Goal: Task Accomplishment & Management: Manage account settings

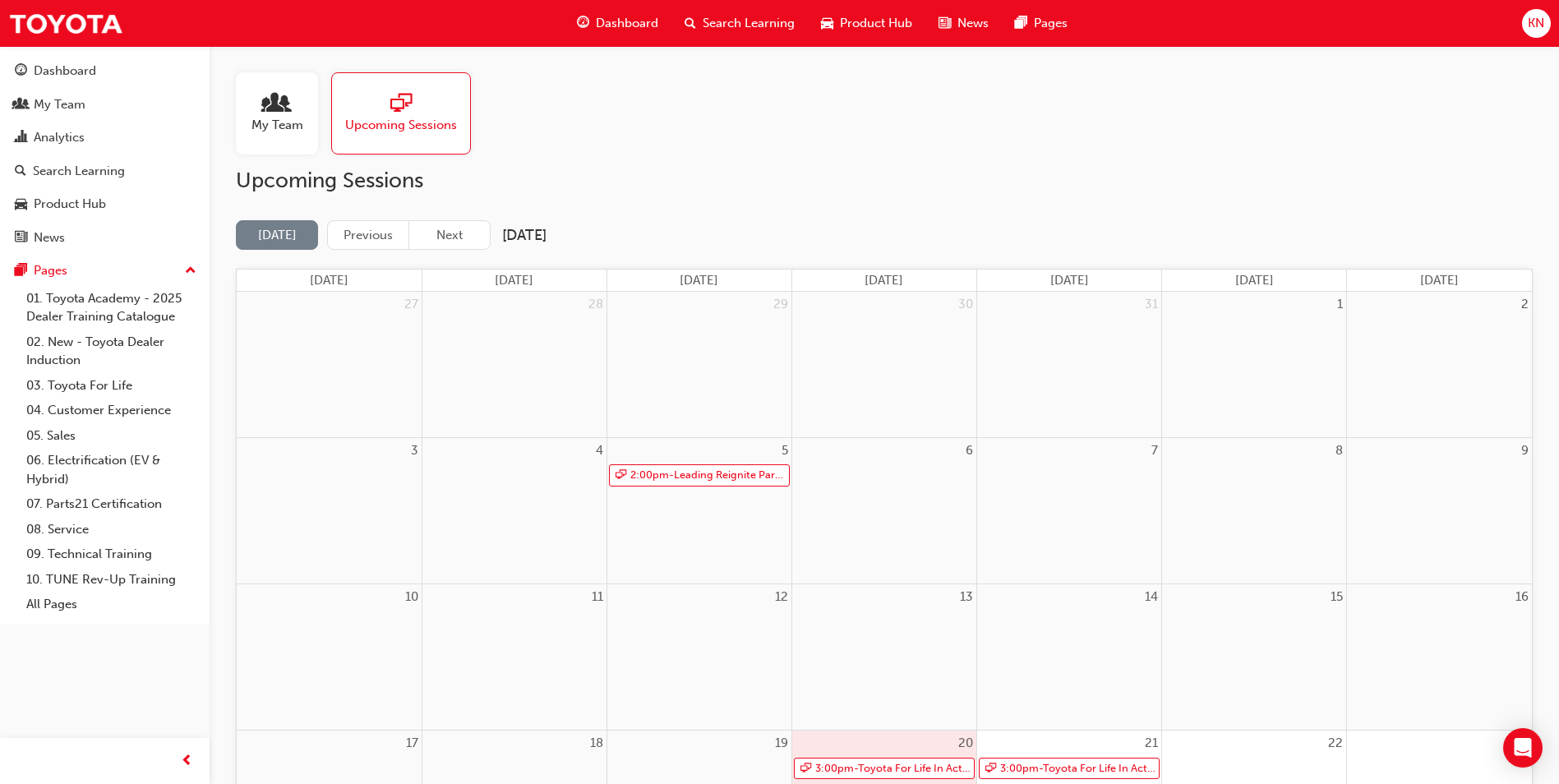
scroll to position [279, 0]
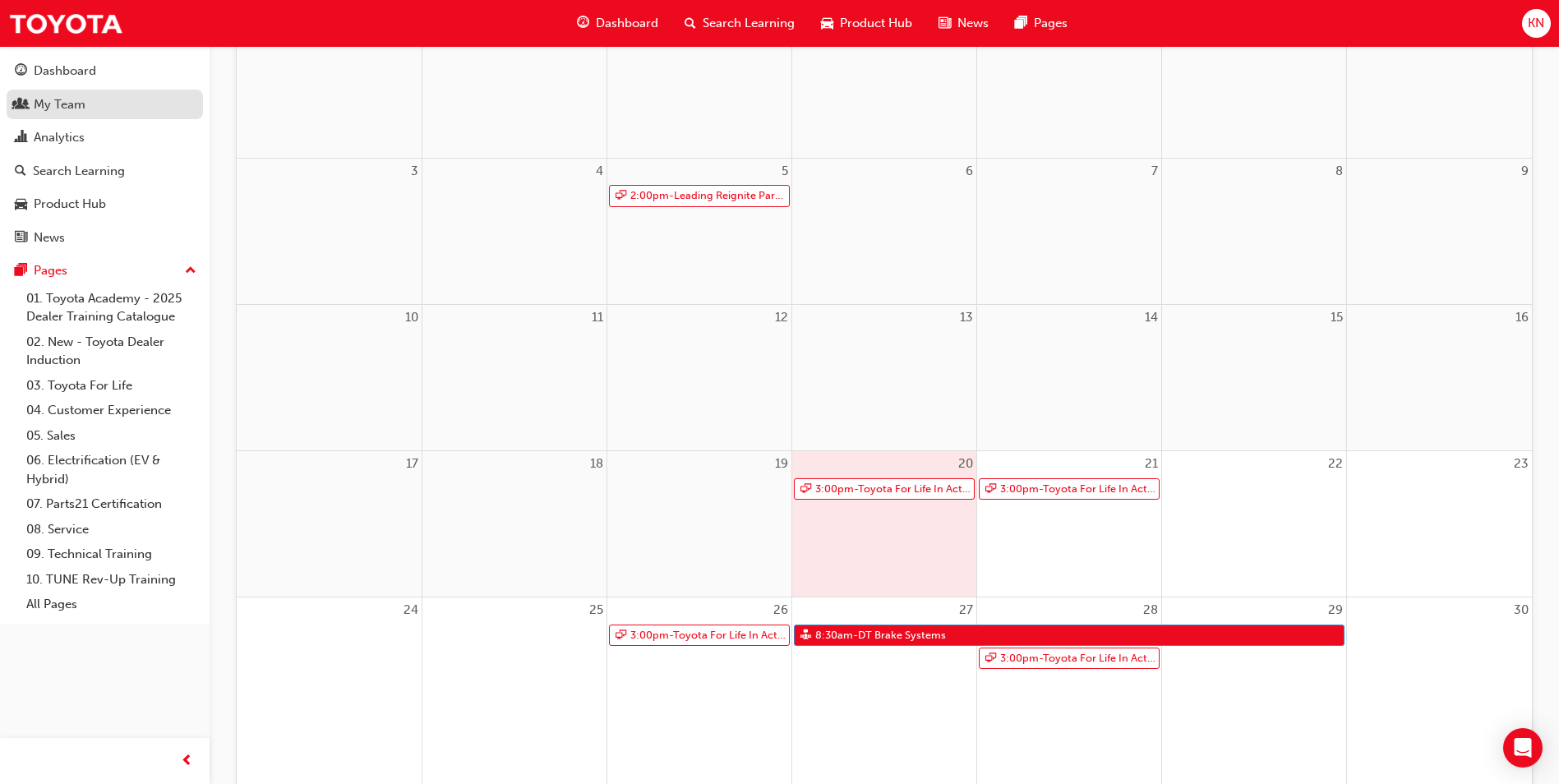
click at [68, 94] on div "My Team" at bounding box center [105, 105] width 180 height 20
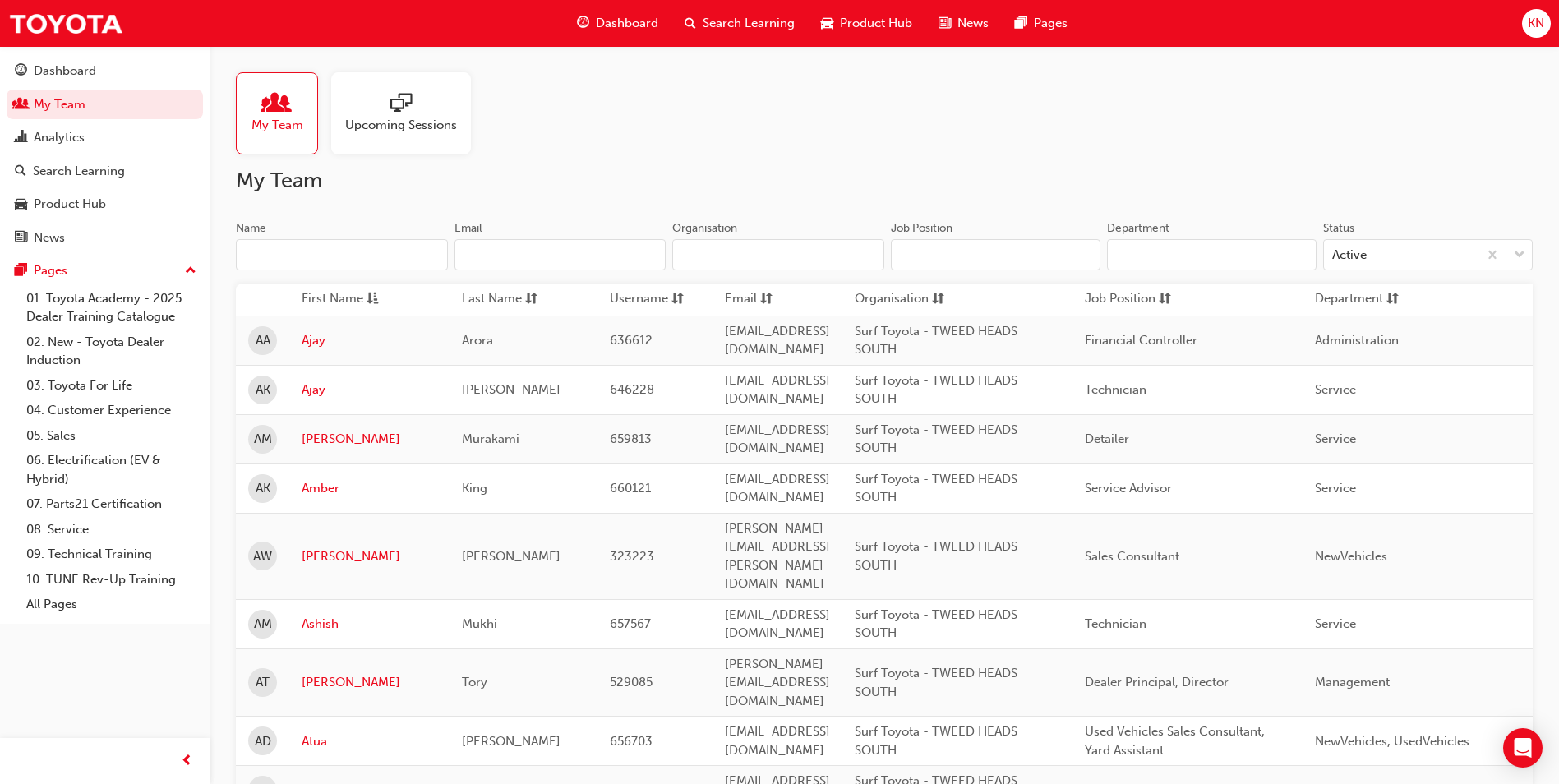
click at [340, 255] on input "Name" at bounding box center [341, 255] width 212 height 31
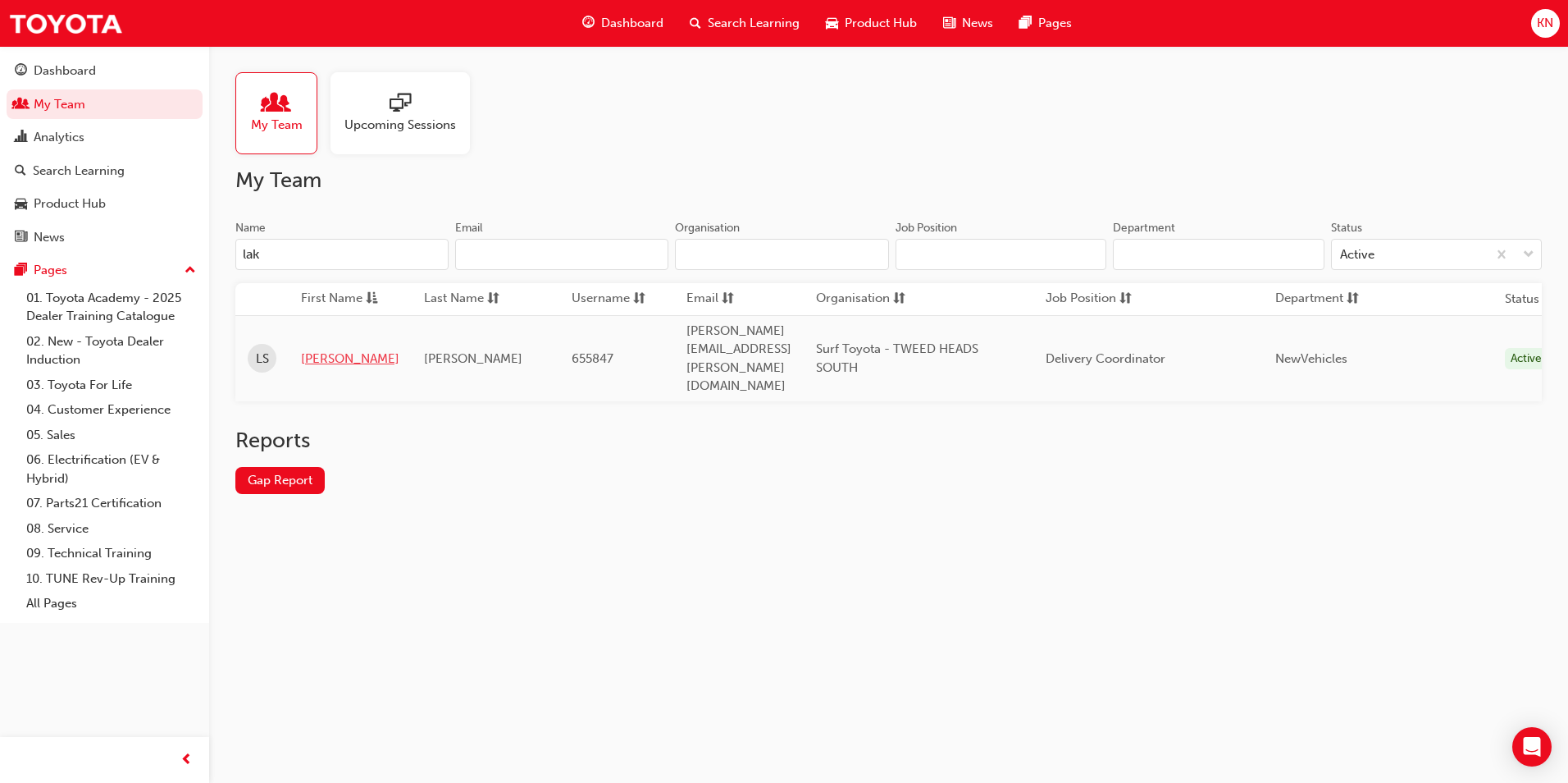
type input "lak"
click at [330, 349] on link "[PERSON_NAME]" at bounding box center [350, 359] width 98 height 19
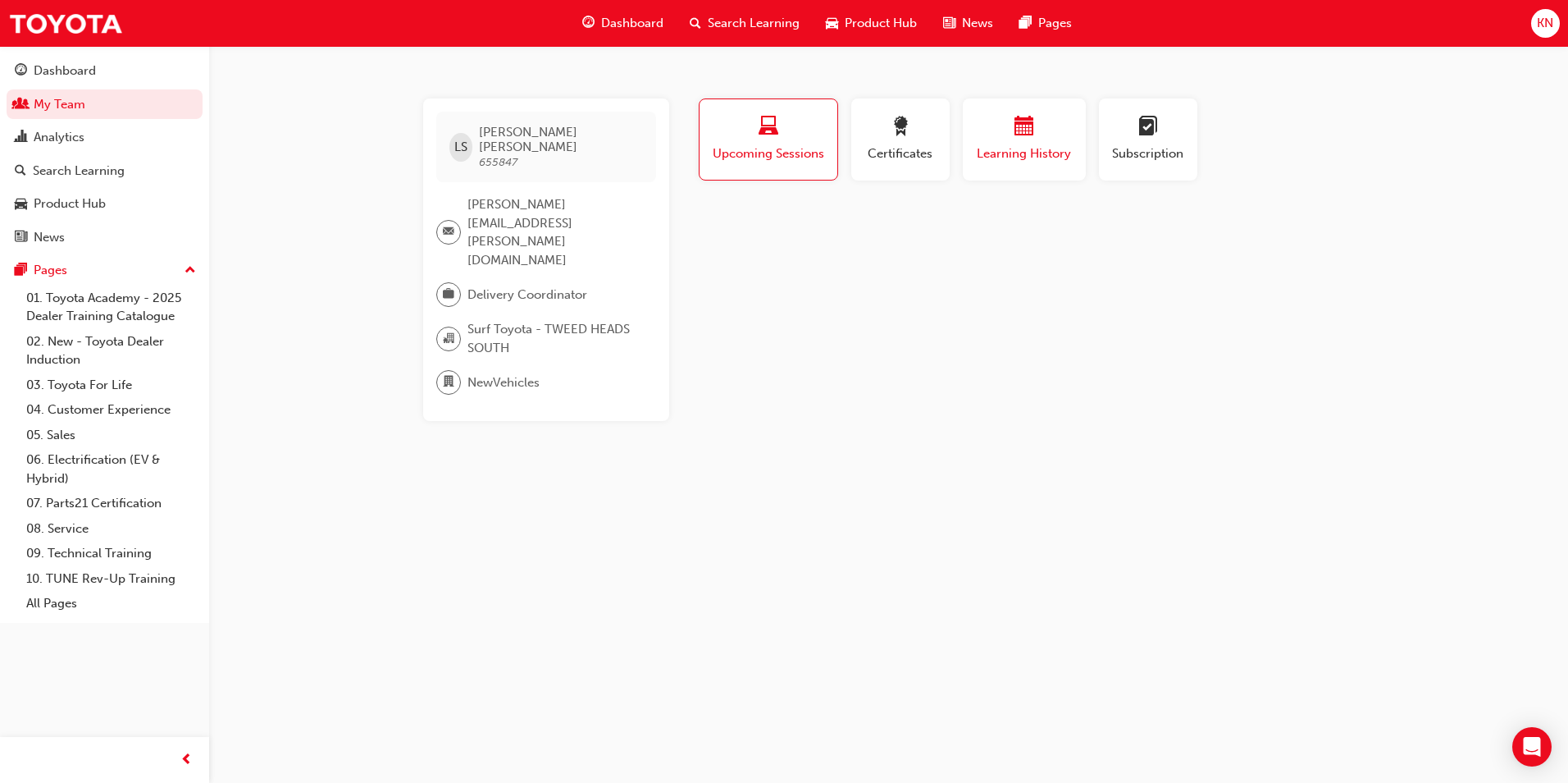
click at [1022, 141] on div "button" at bounding box center [1024, 129] width 98 height 25
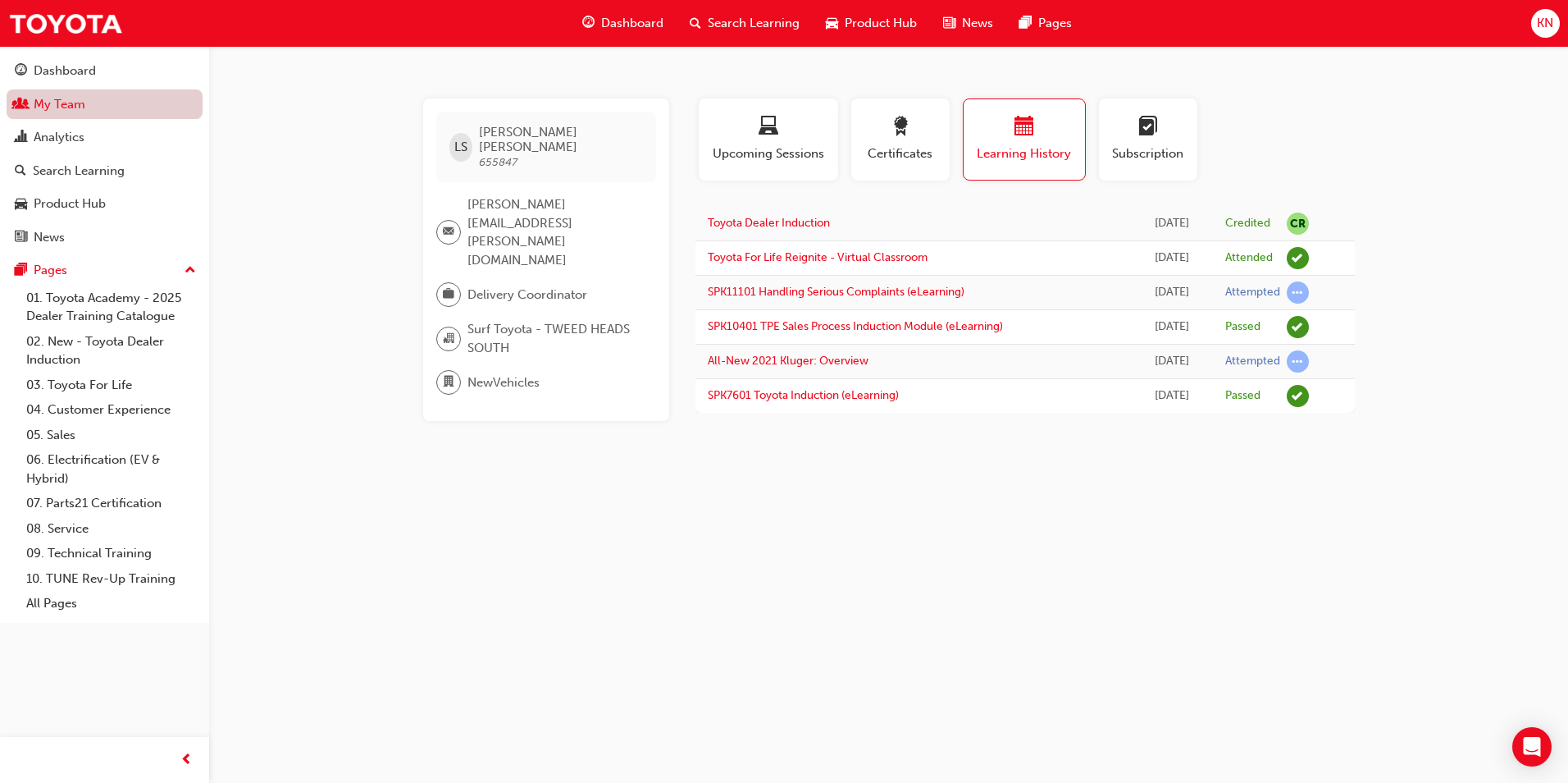
click at [46, 109] on link "My Team" at bounding box center [104, 104] width 196 height 30
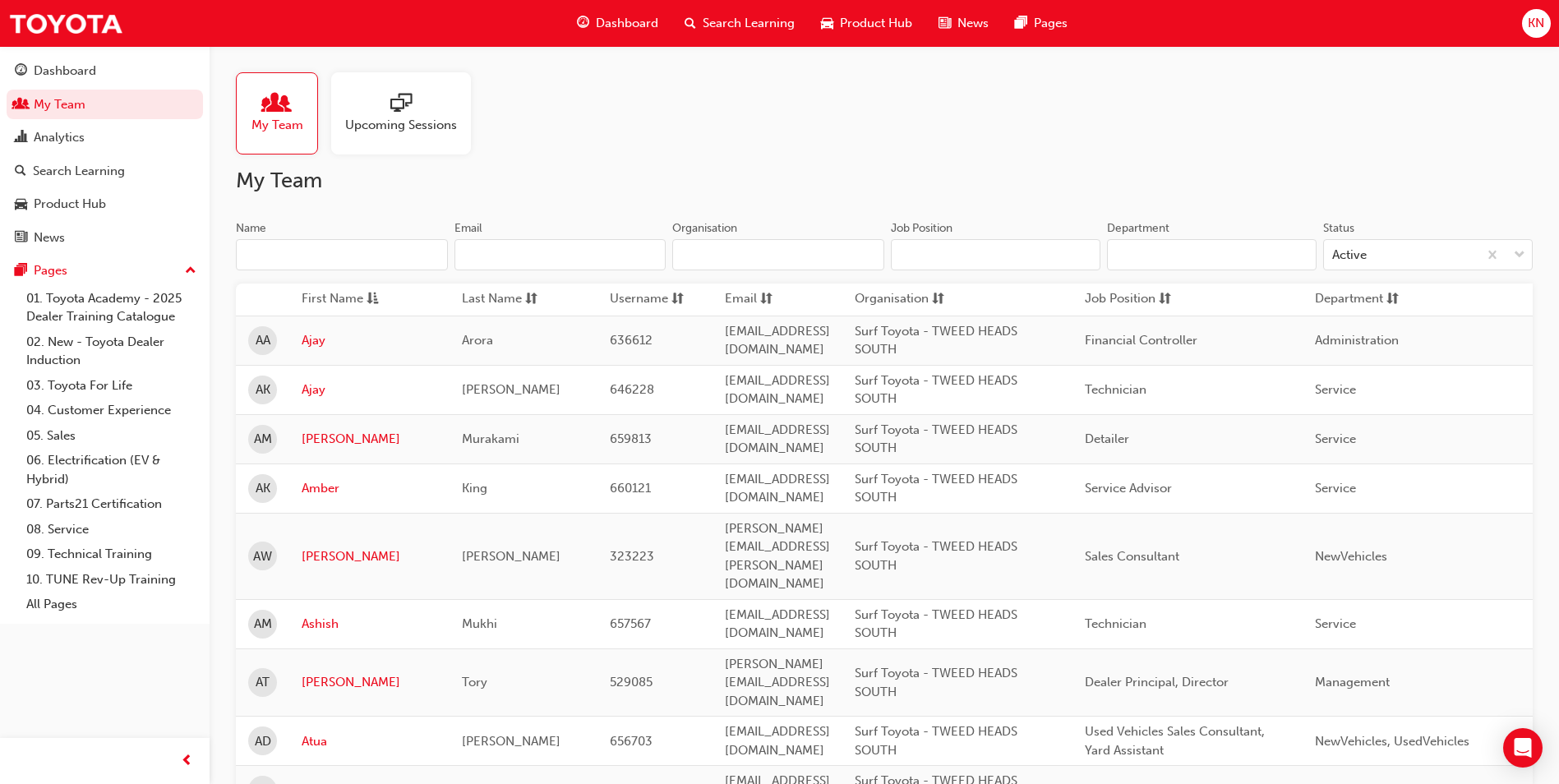
click at [375, 256] on input "Name" at bounding box center [341, 255] width 212 height 31
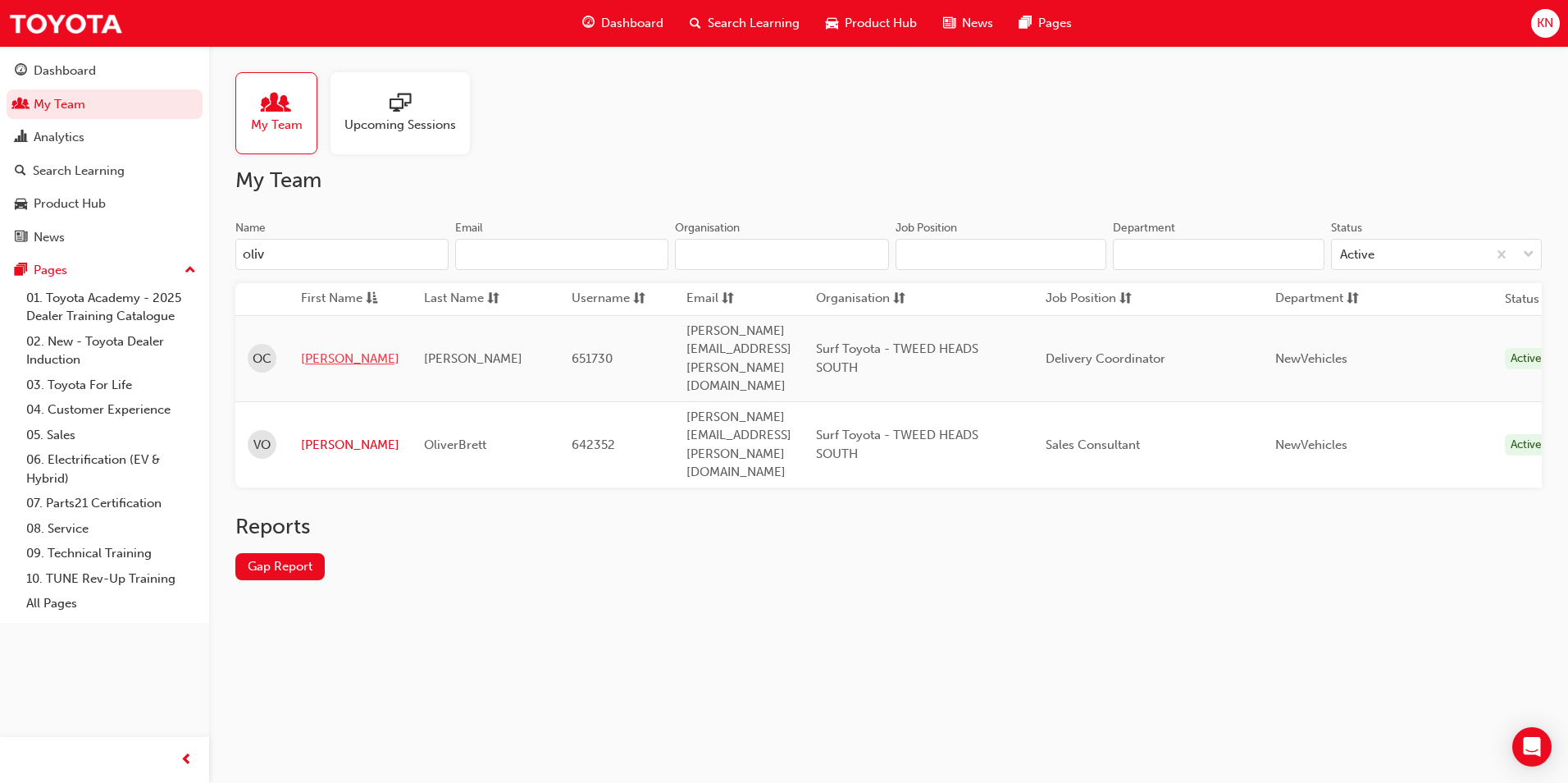
type input "oliv"
click at [319, 349] on link "[PERSON_NAME]" at bounding box center [350, 359] width 98 height 19
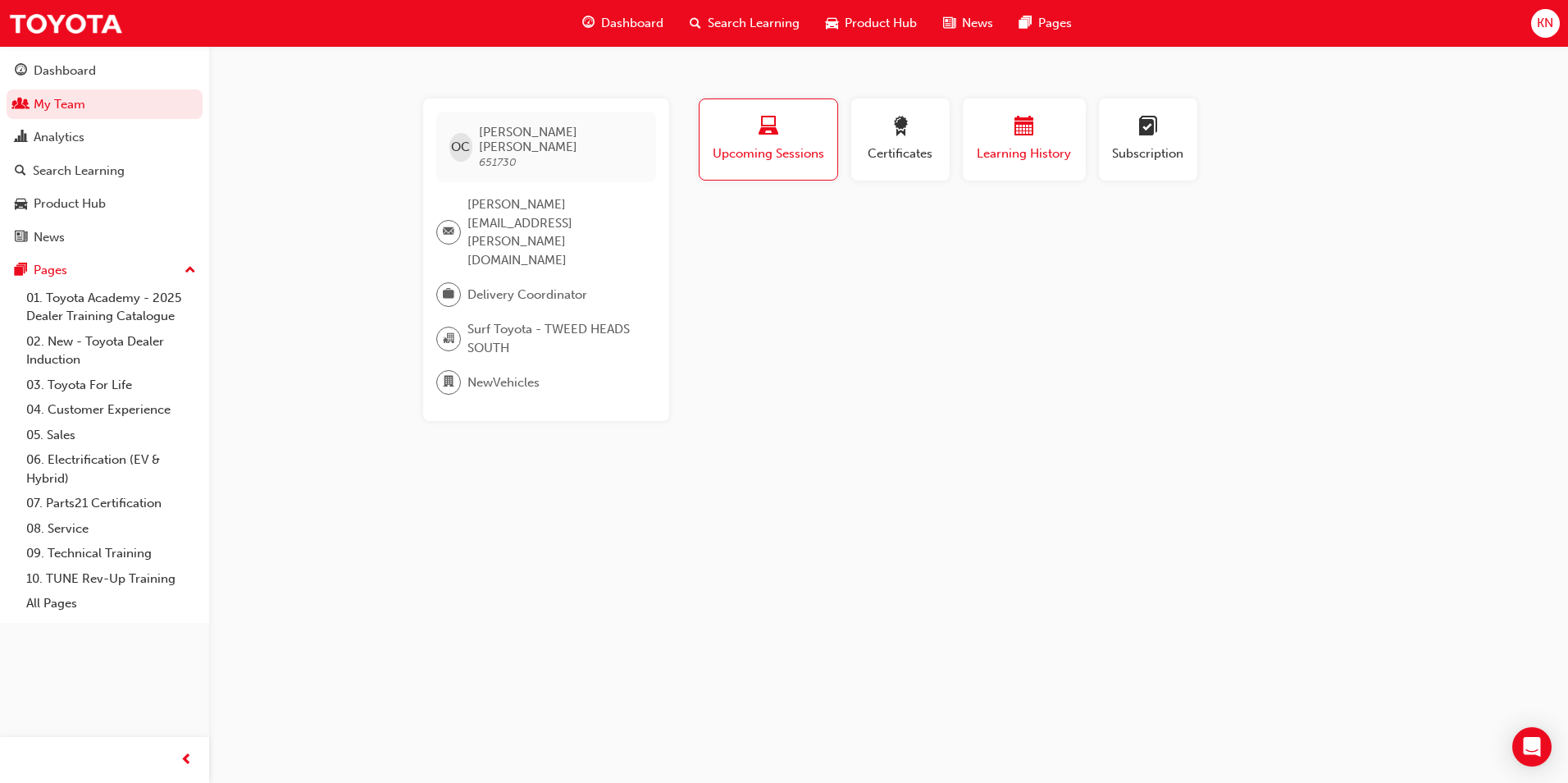
click at [997, 135] on div "button" at bounding box center [1024, 129] width 98 height 25
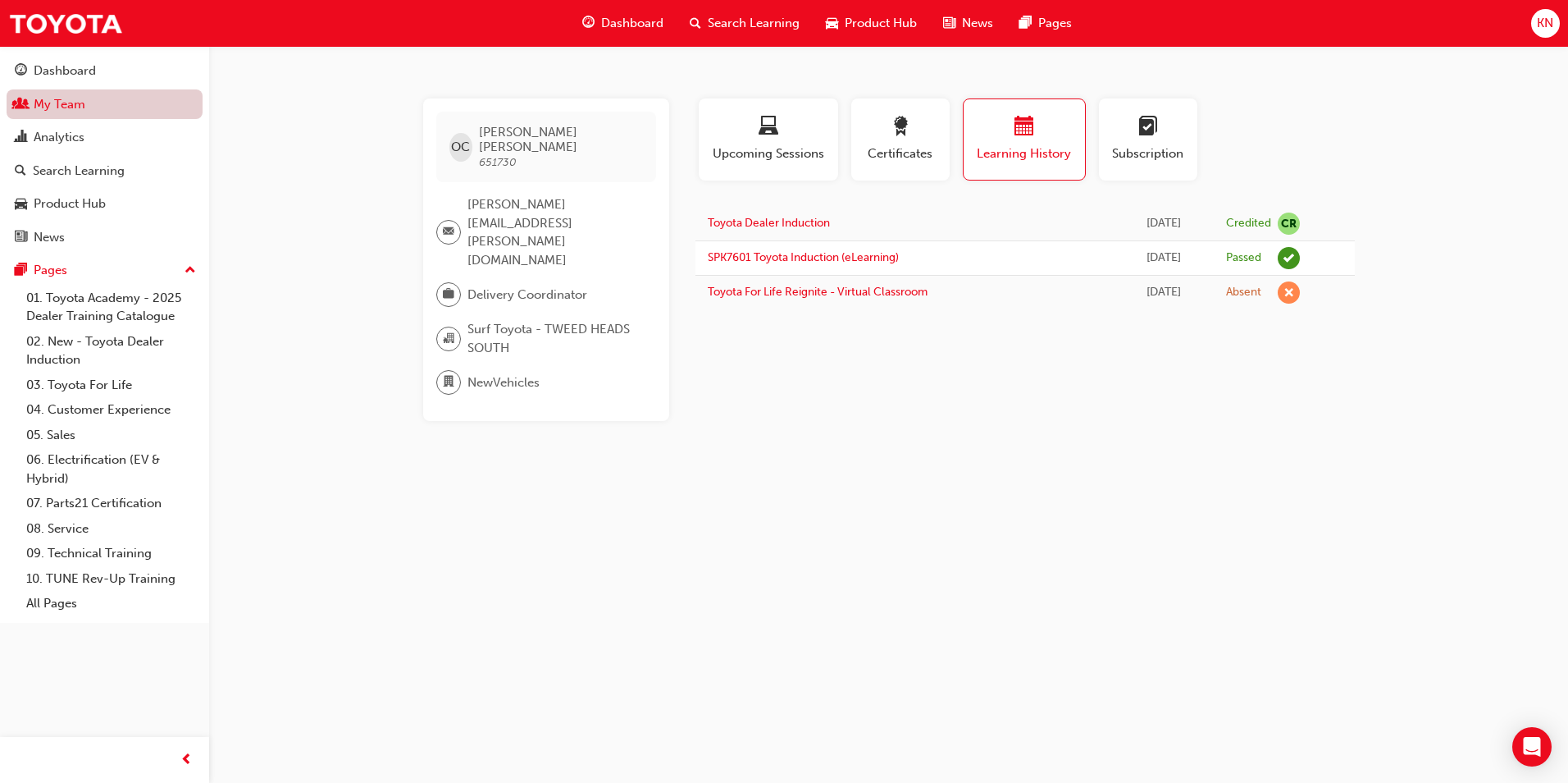
click at [47, 97] on link "My Team" at bounding box center [104, 104] width 196 height 30
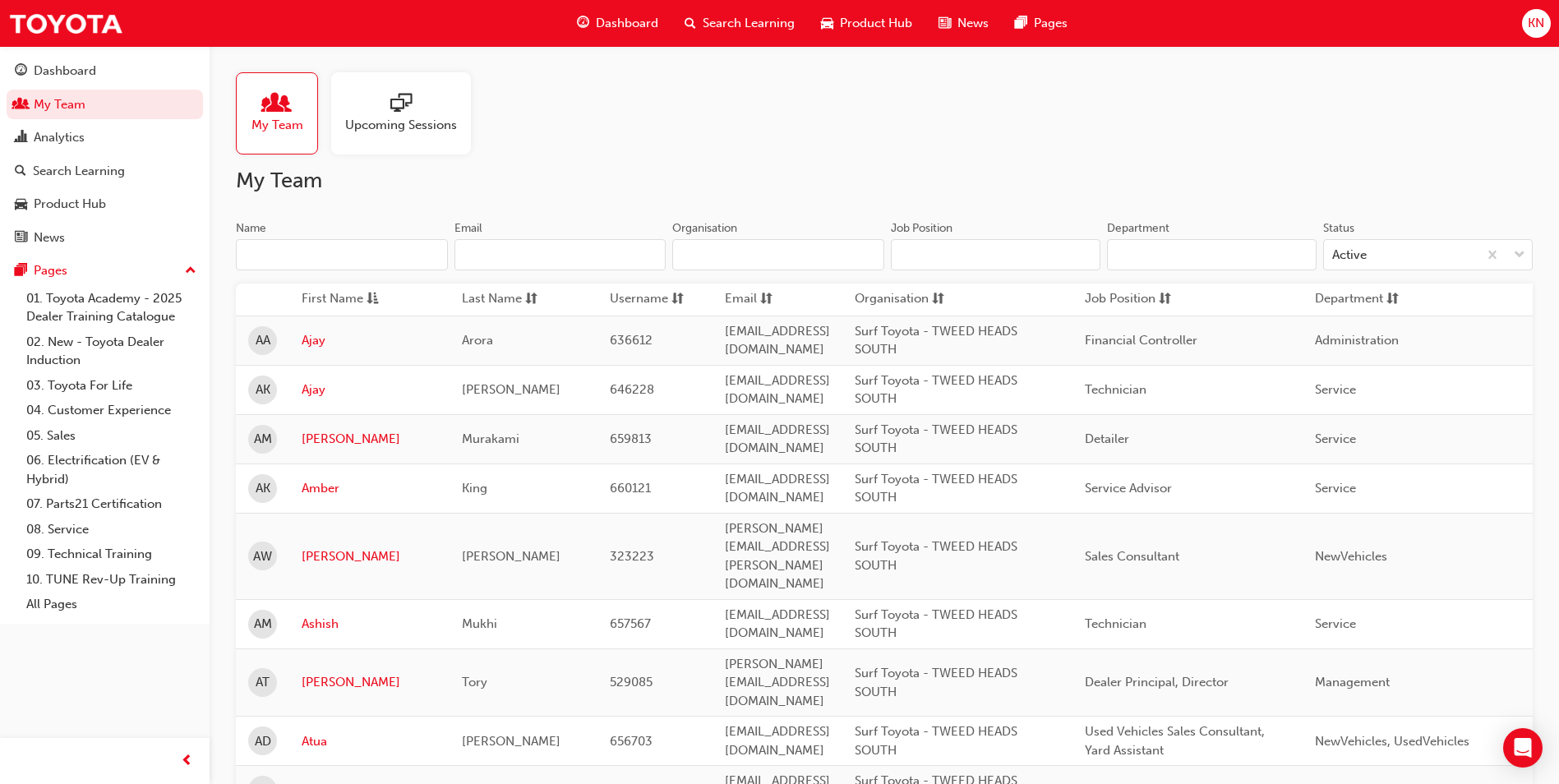
click at [300, 255] on input "Name" at bounding box center [341, 255] width 212 height 31
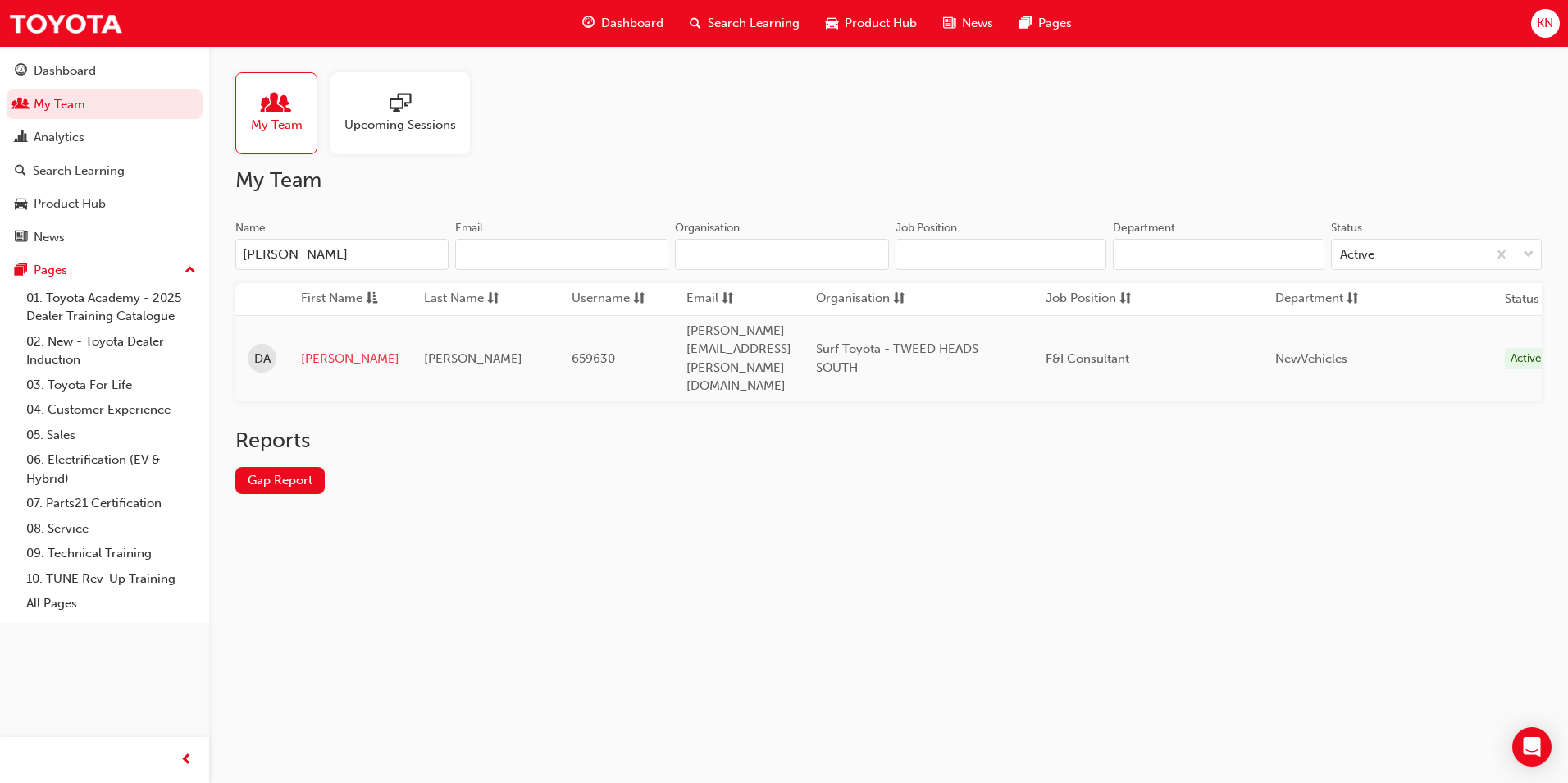
type input "[PERSON_NAME]"
click at [330, 349] on link "[PERSON_NAME]" at bounding box center [350, 359] width 98 height 19
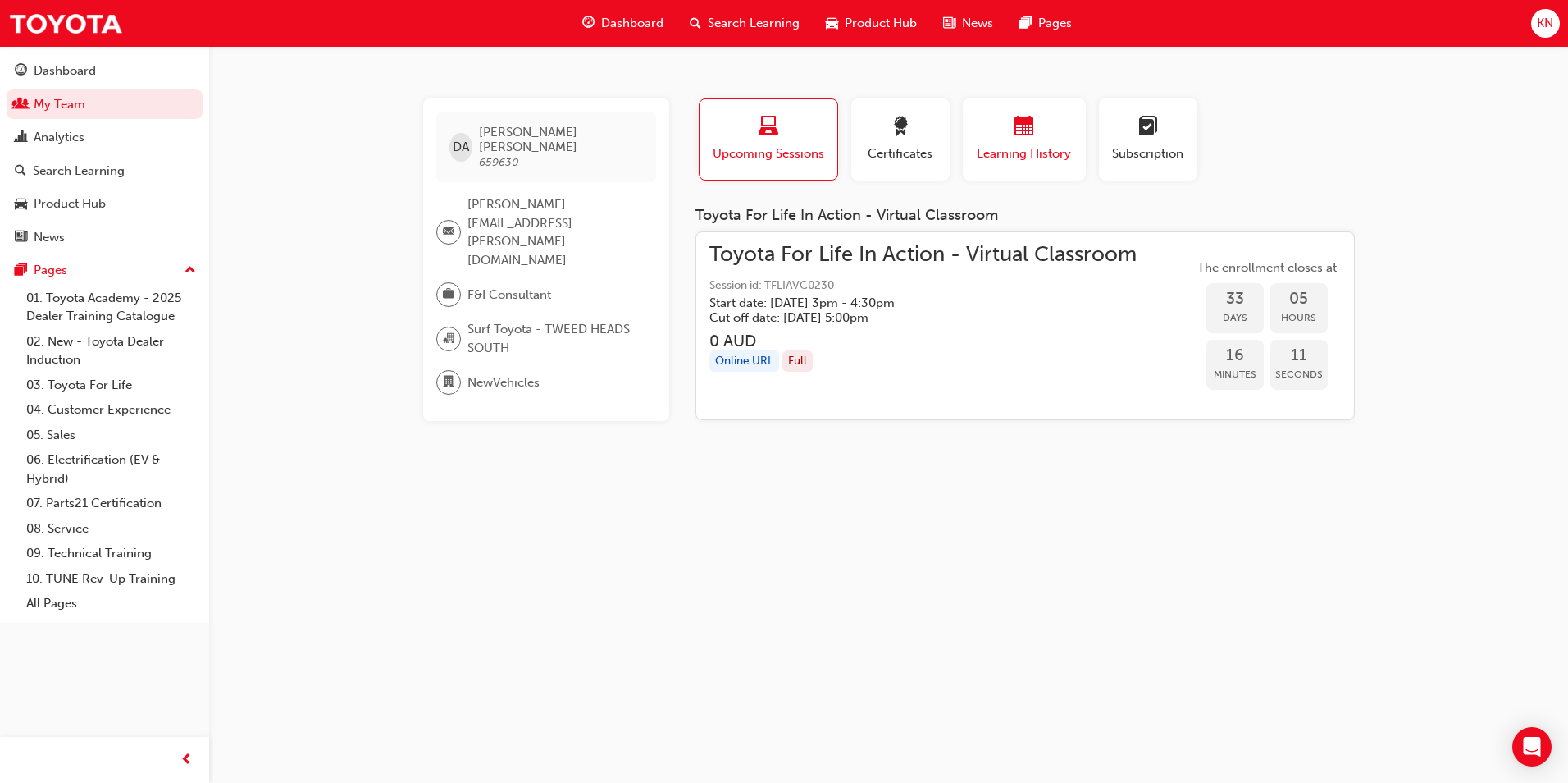
click at [1030, 134] on span "calendar-icon" at bounding box center [1024, 127] width 19 height 22
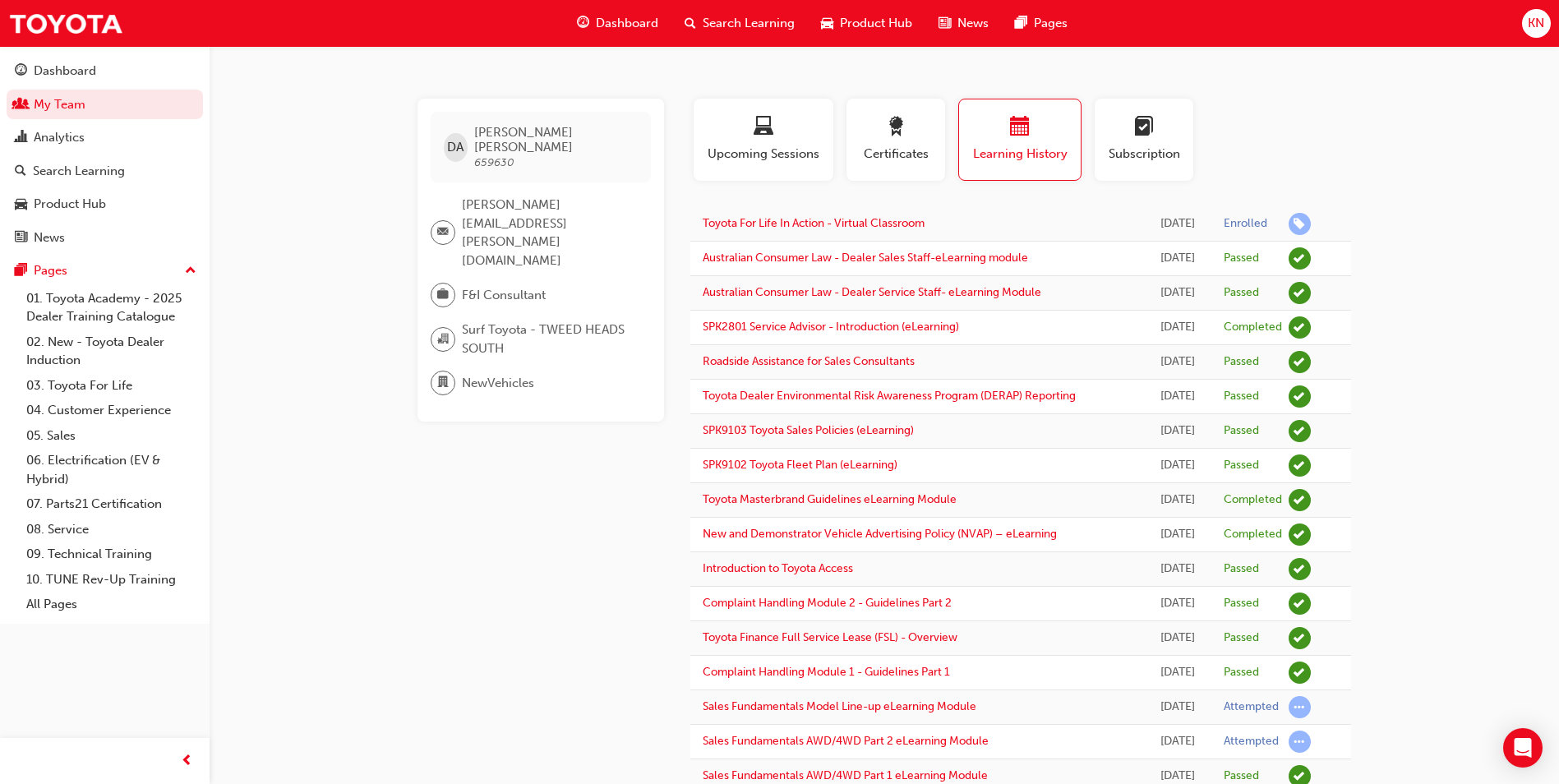
click at [1505, 379] on div "DA [PERSON_NAME] 659630 [PERSON_NAME][EMAIL_ADDRESS][PERSON_NAME][DOMAIN_NAME] …" at bounding box center [779, 572] width 1559 height 1145
click at [73, 171] on div "Search Learning" at bounding box center [78, 171] width 92 height 19
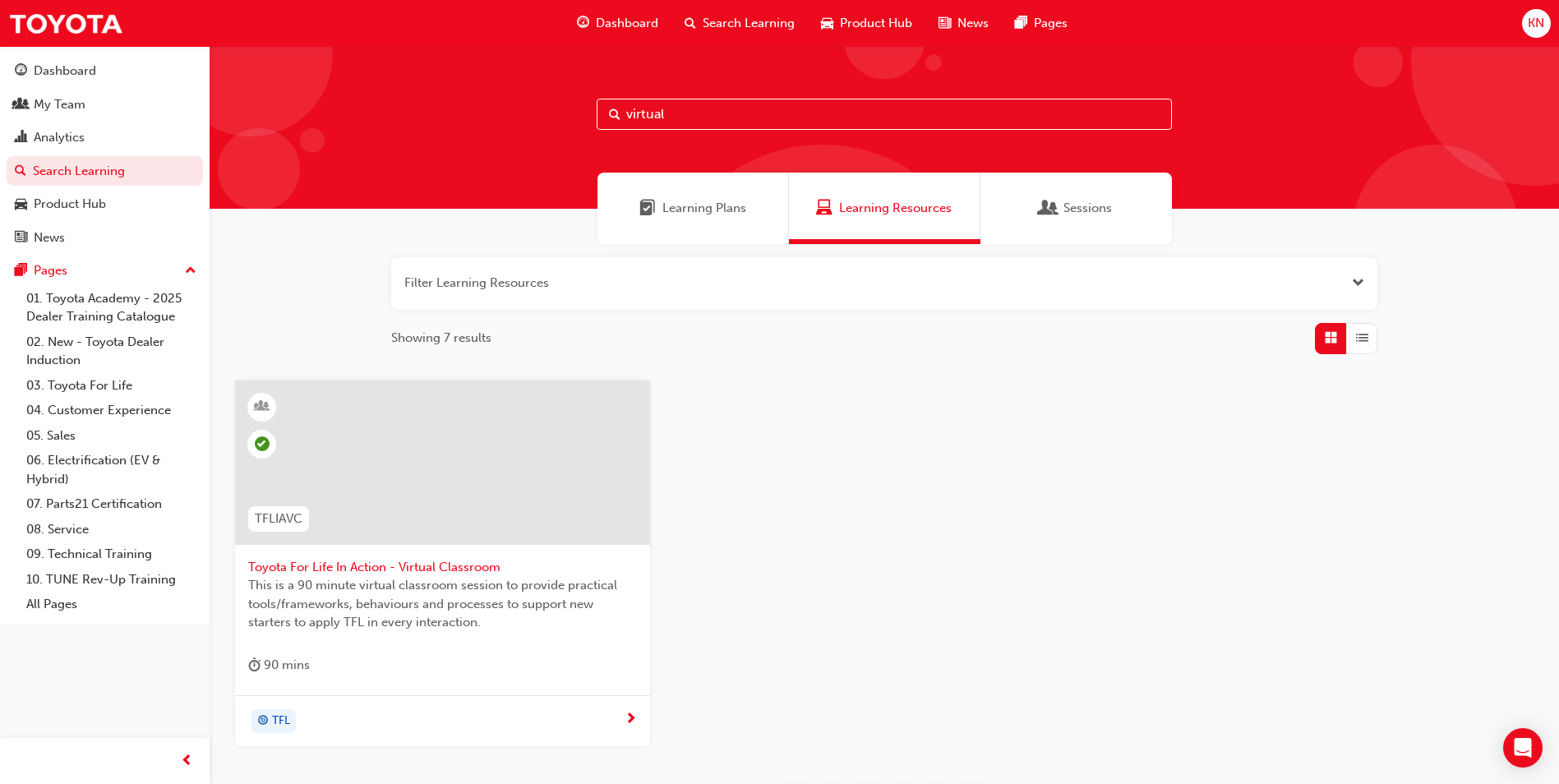
click at [730, 201] on span "Learning Plans" at bounding box center [704, 208] width 83 height 19
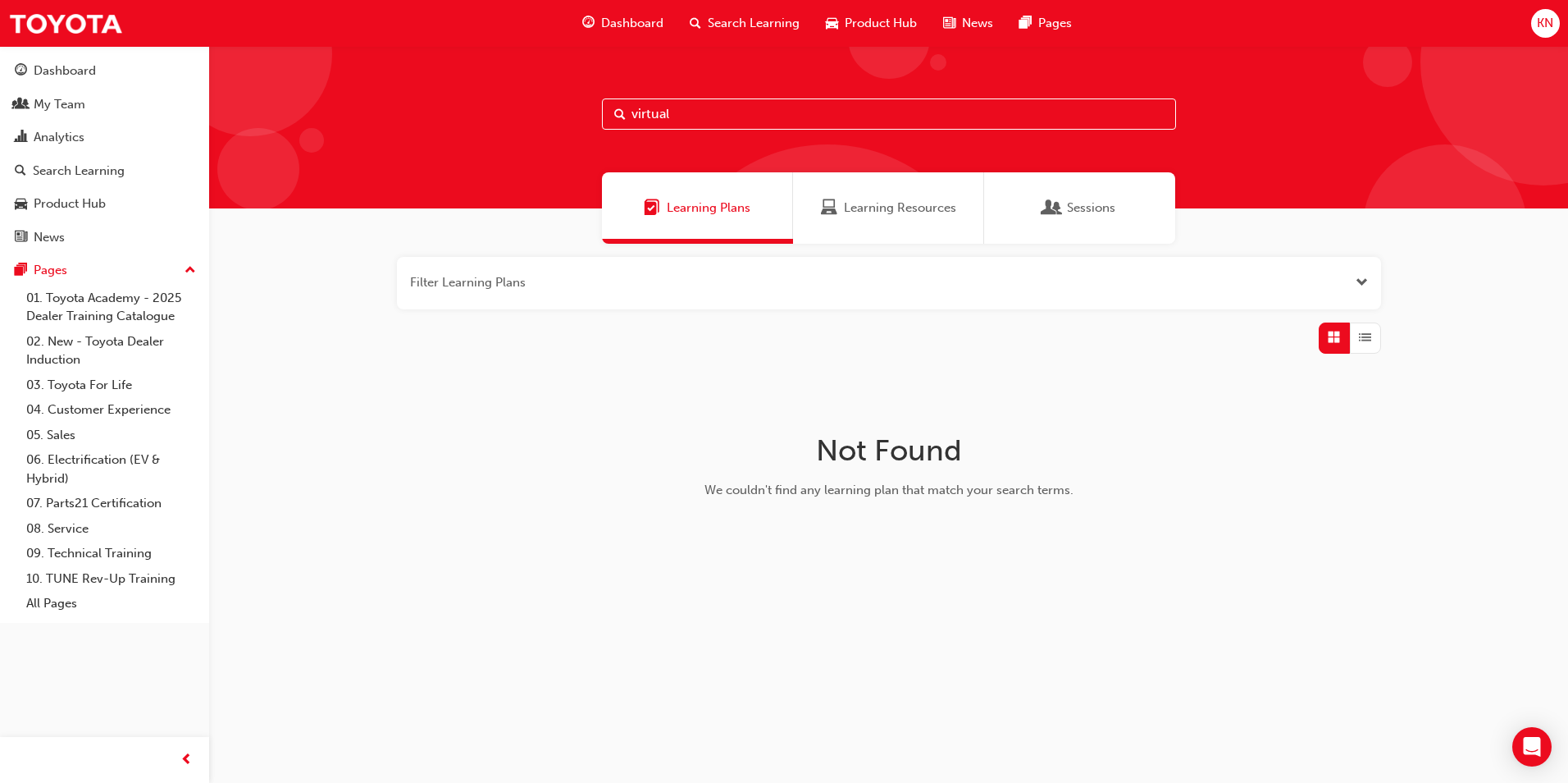
click at [755, 275] on button "button" at bounding box center [890, 283] width 985 height 52
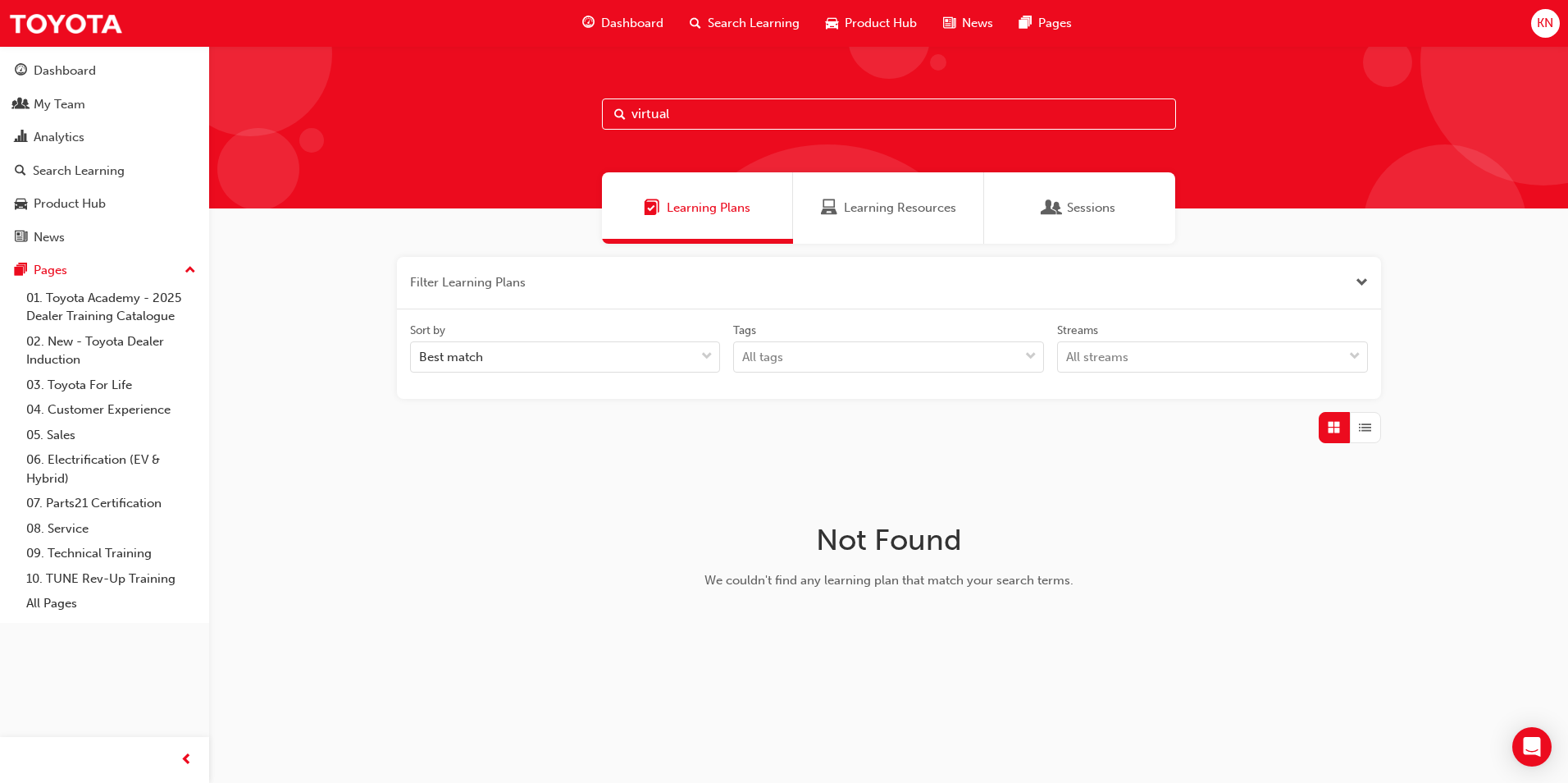
drag, startPoint x: 686, startPoint y: 105, endPoint x: 438, endPoint y: 92, distance: 248.3
click at [439, 92] on div "virtual" at bounding box center [889, 127] width 1359 height 162
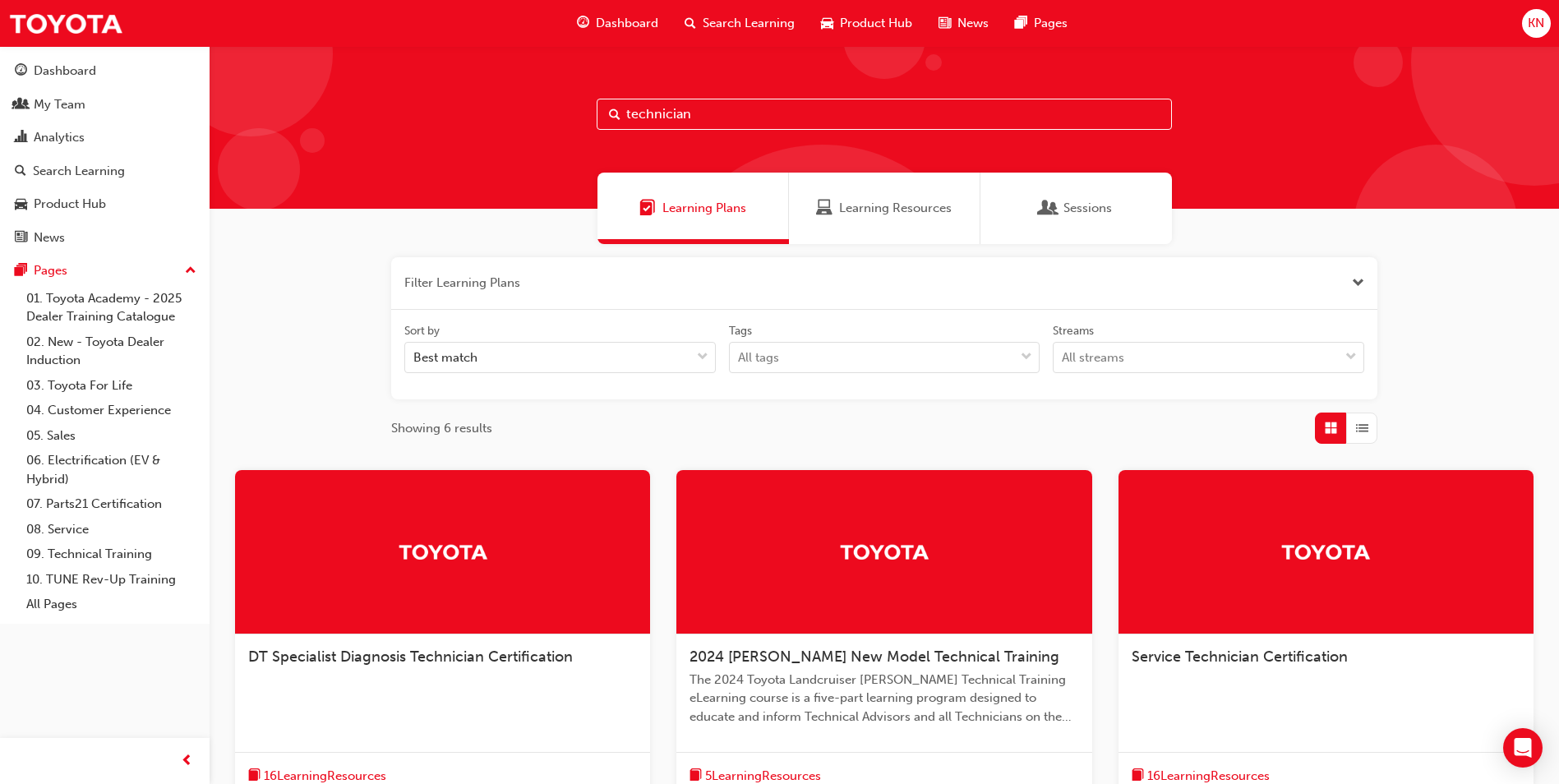
type input "technician"
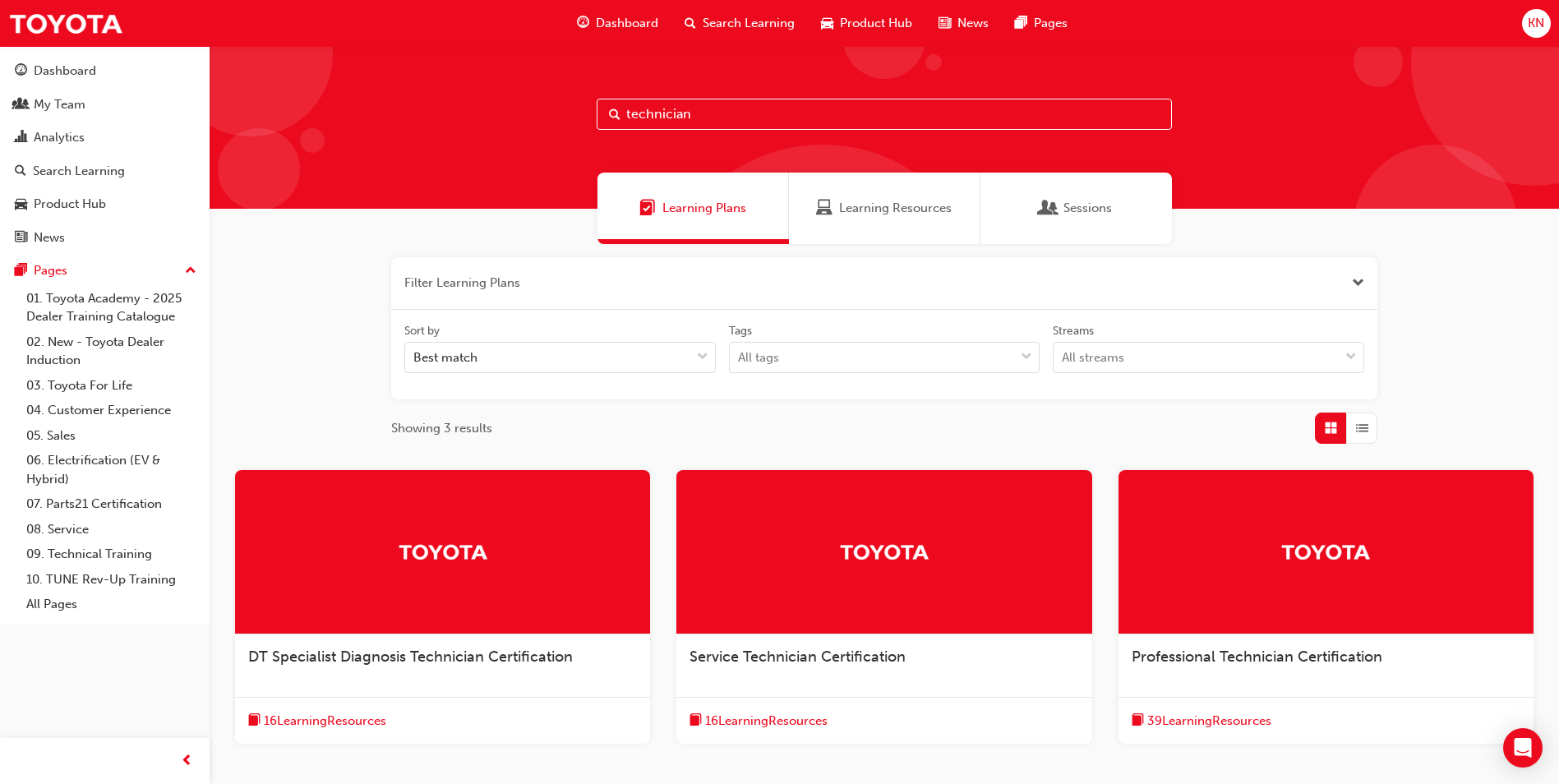
scroll to position [119, 0]
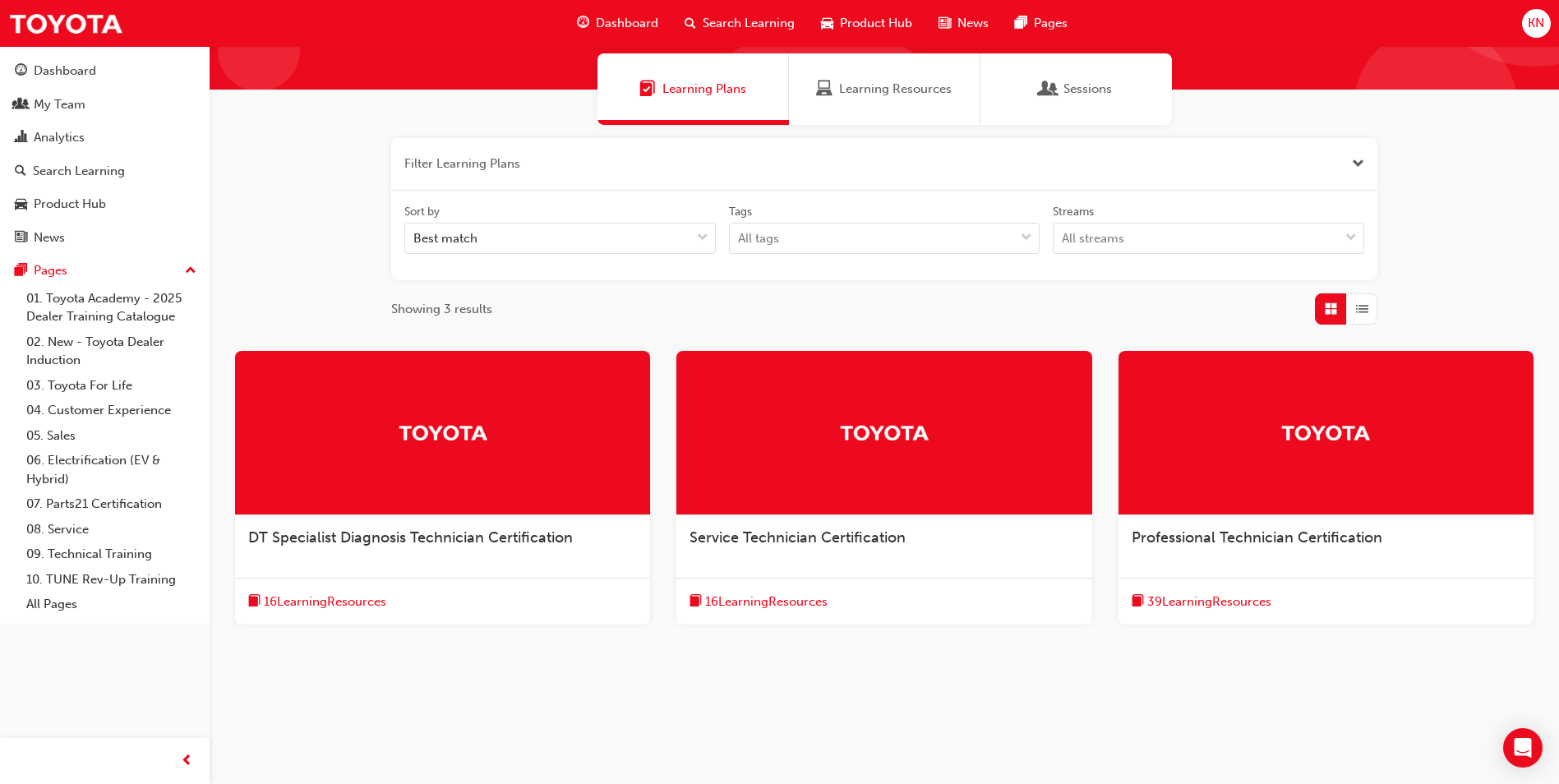
click at [1364, 306] on span "List" at bounding box center [1362, 309] width 13 height 19
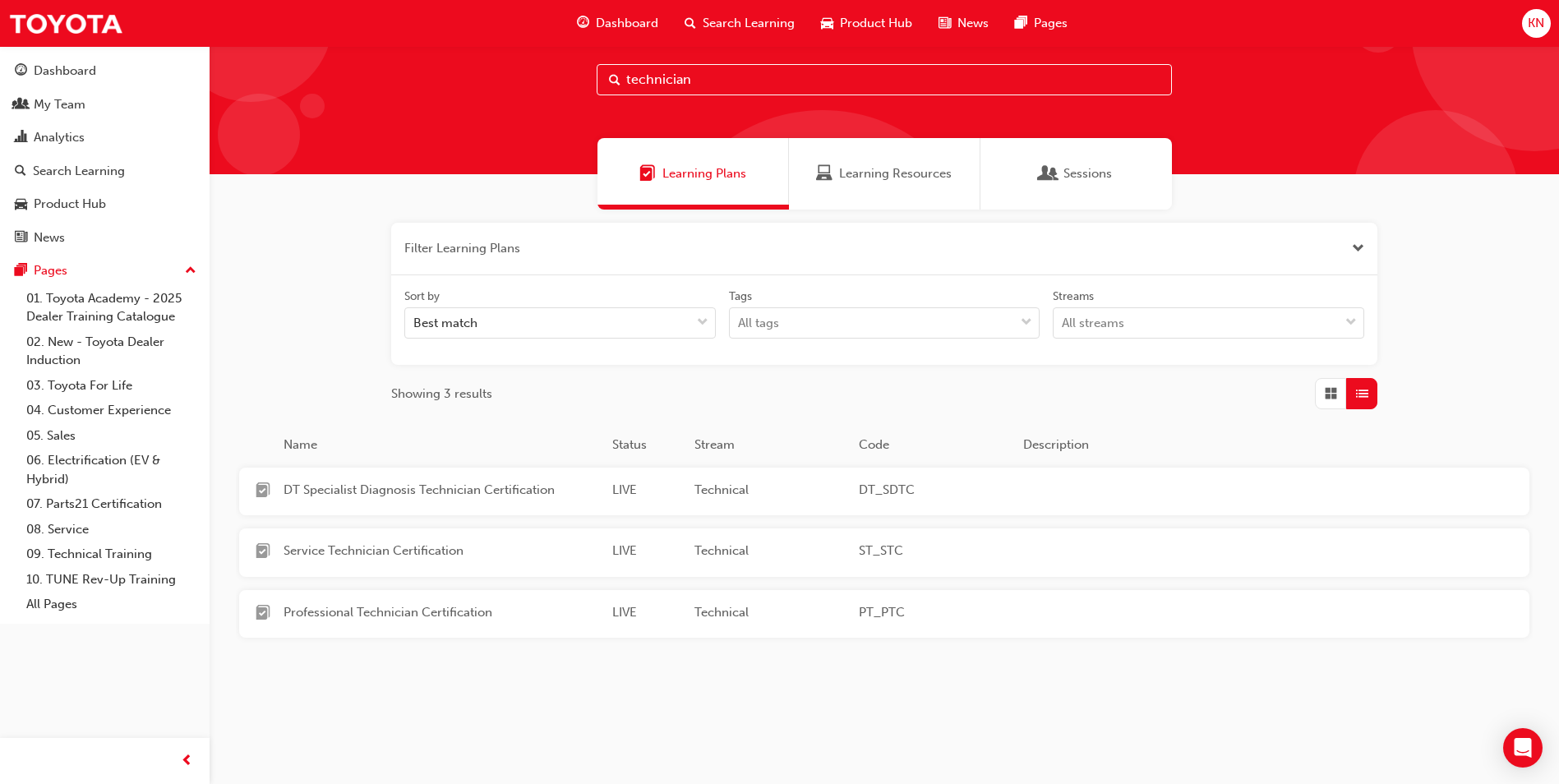
scroll to position [35, 0]
click at [464, 559] on span "Service Technician Certification" at bounding box center [441, 550] width 315 height 19
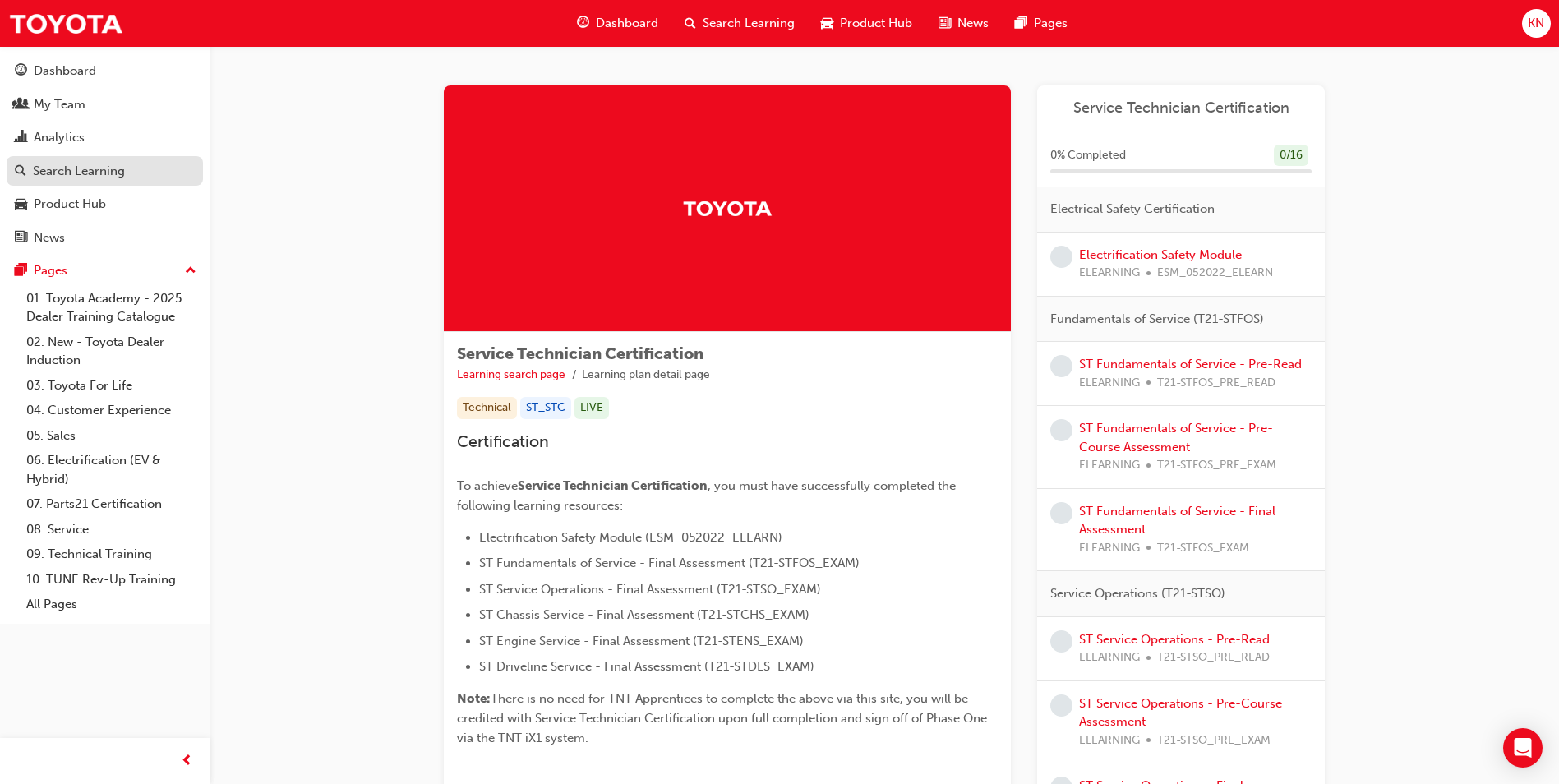
click at [70, 173] on div "Search Learning" at bounding box center [78, 171] width 92 height 19
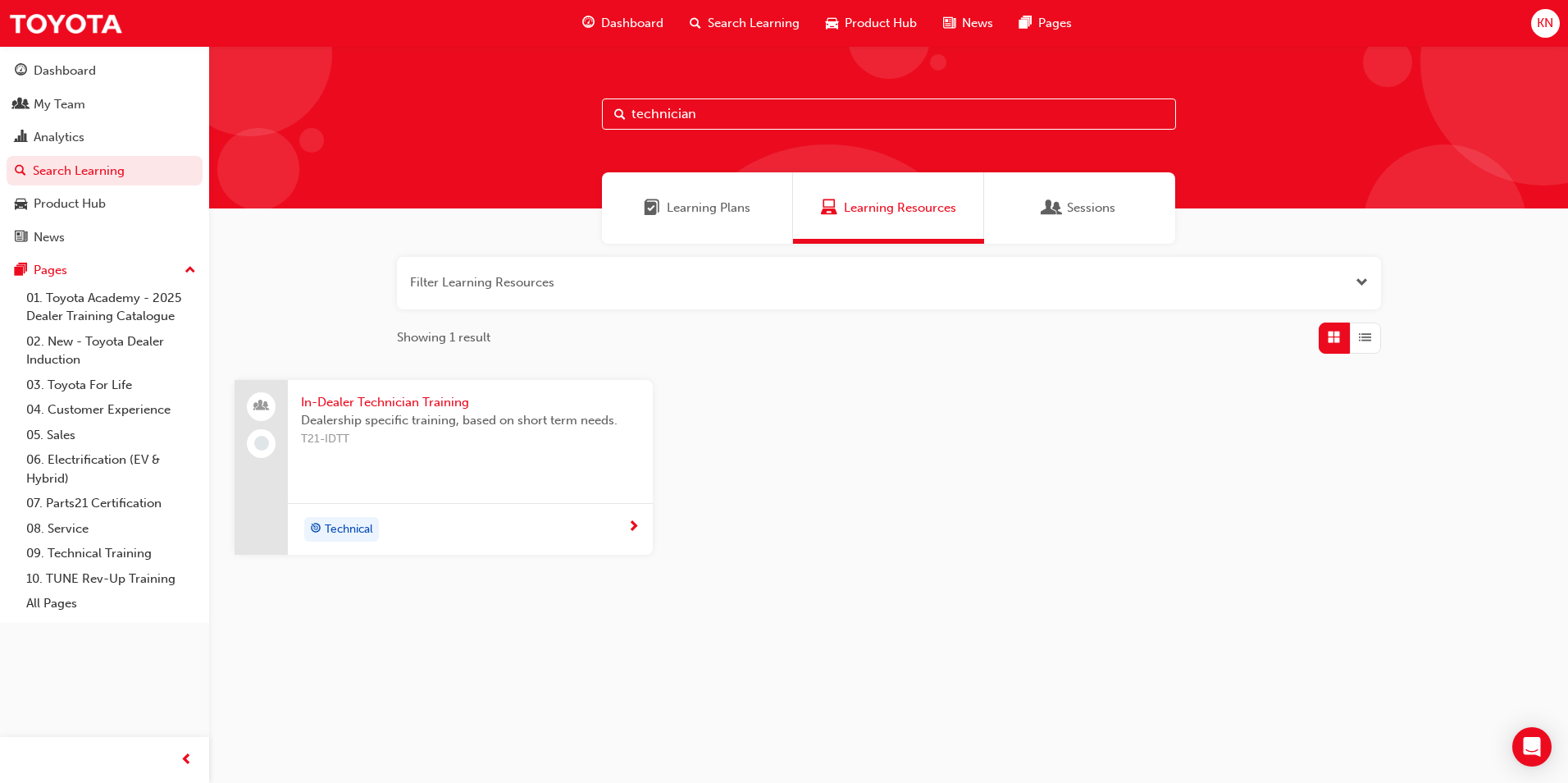
drag, startPoint x: 720, startPoint y: 111, endPoint x: 408, endPoint y: 101, distance: 312.2
click at [408, 101] on div "technician" at bounding box center [889, 127] width 1359 height 162
type input "finance"
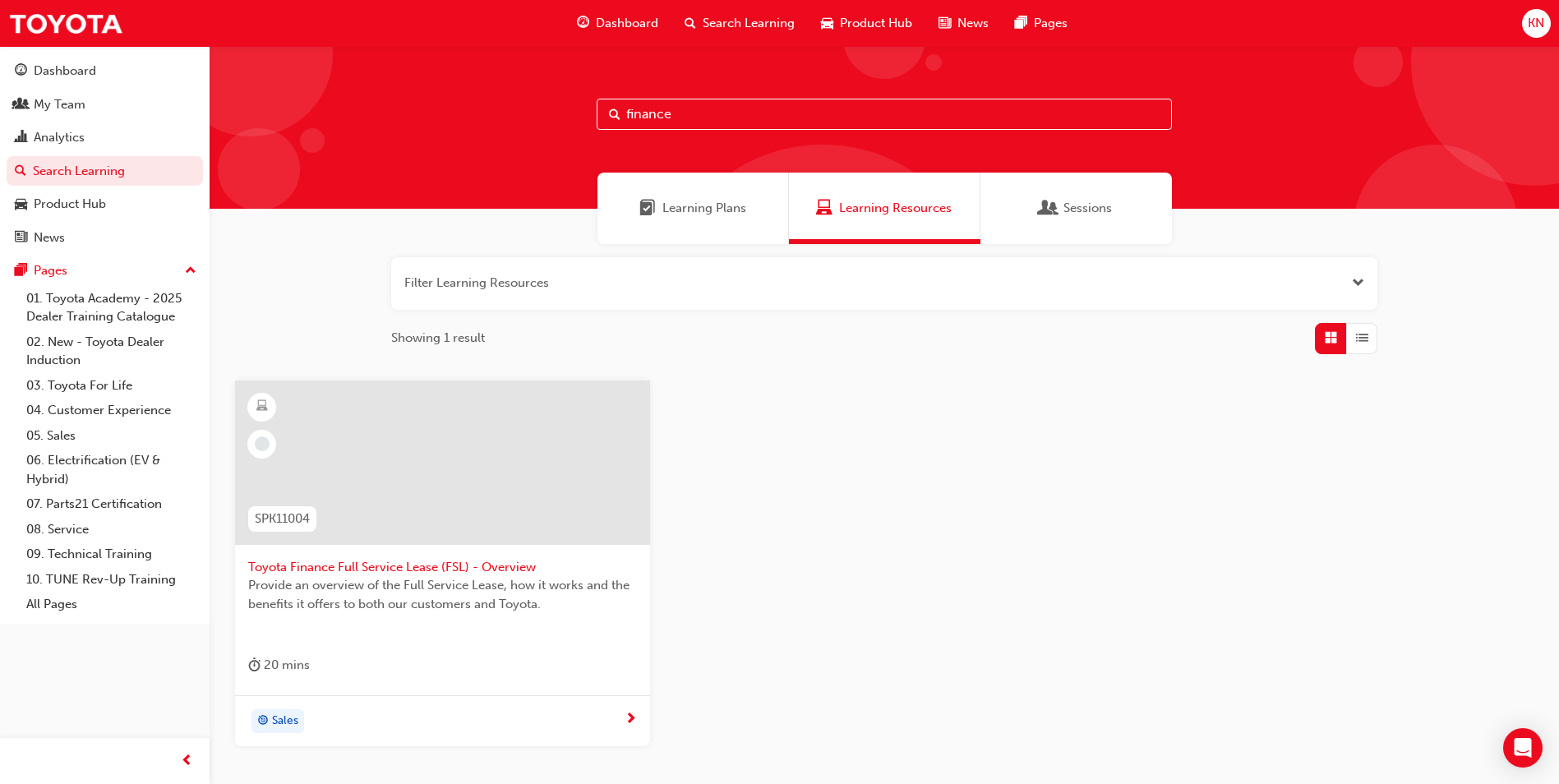
drag, startPoint x: 723, startPoint y: 113, endPoint x: 494, endPoint y: 112, distance: 229.0
click at [494, 112] on div "finance" at bounding box center [884, 127] width 1349 height 163
click at [1546, 24] on div "KN" at bounding box center [1536, 24] width 29 height 29
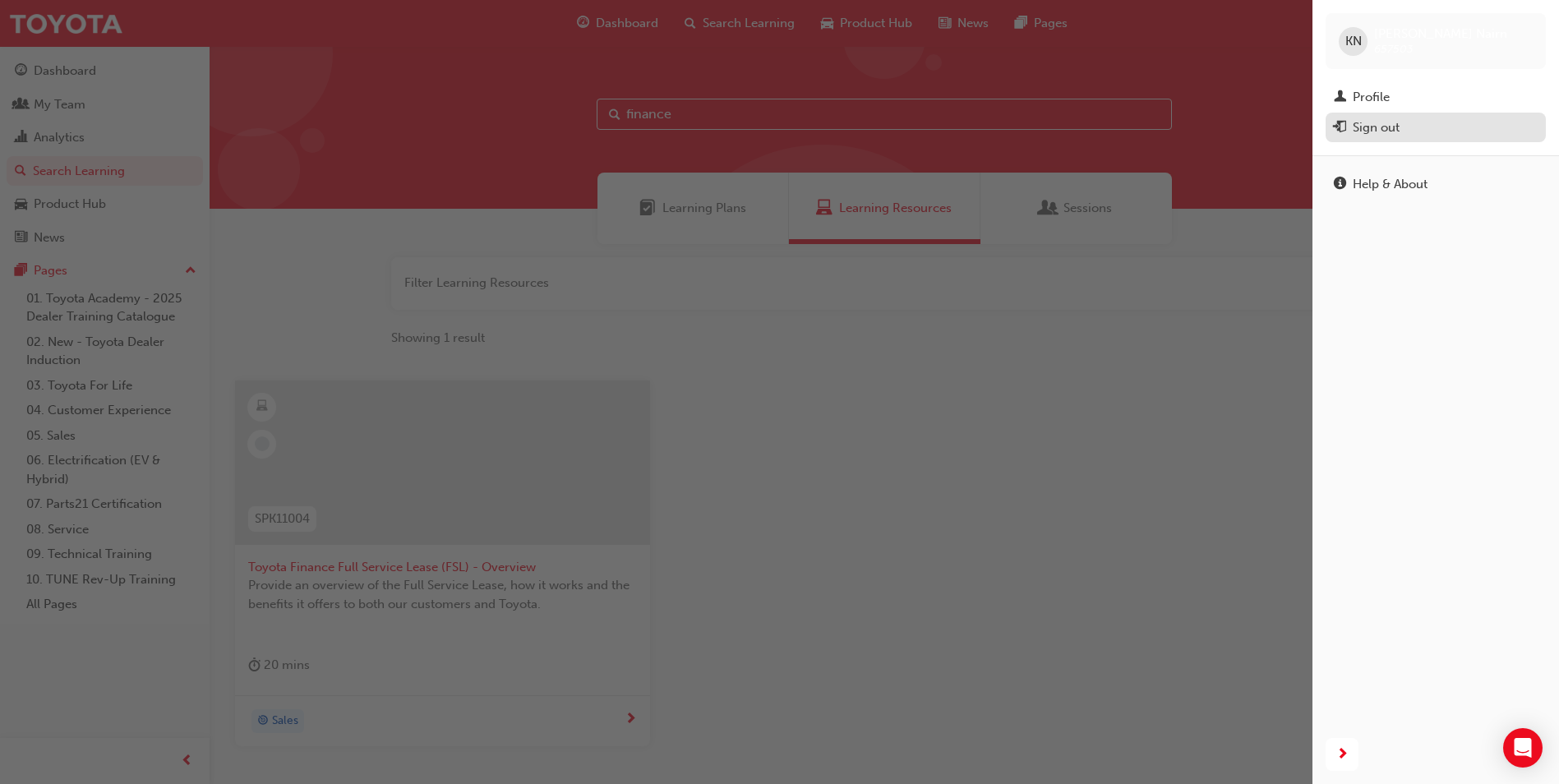
click at [1392, 132] on div "Sign out" at bounding box center [1376, 127] width 47 height 19
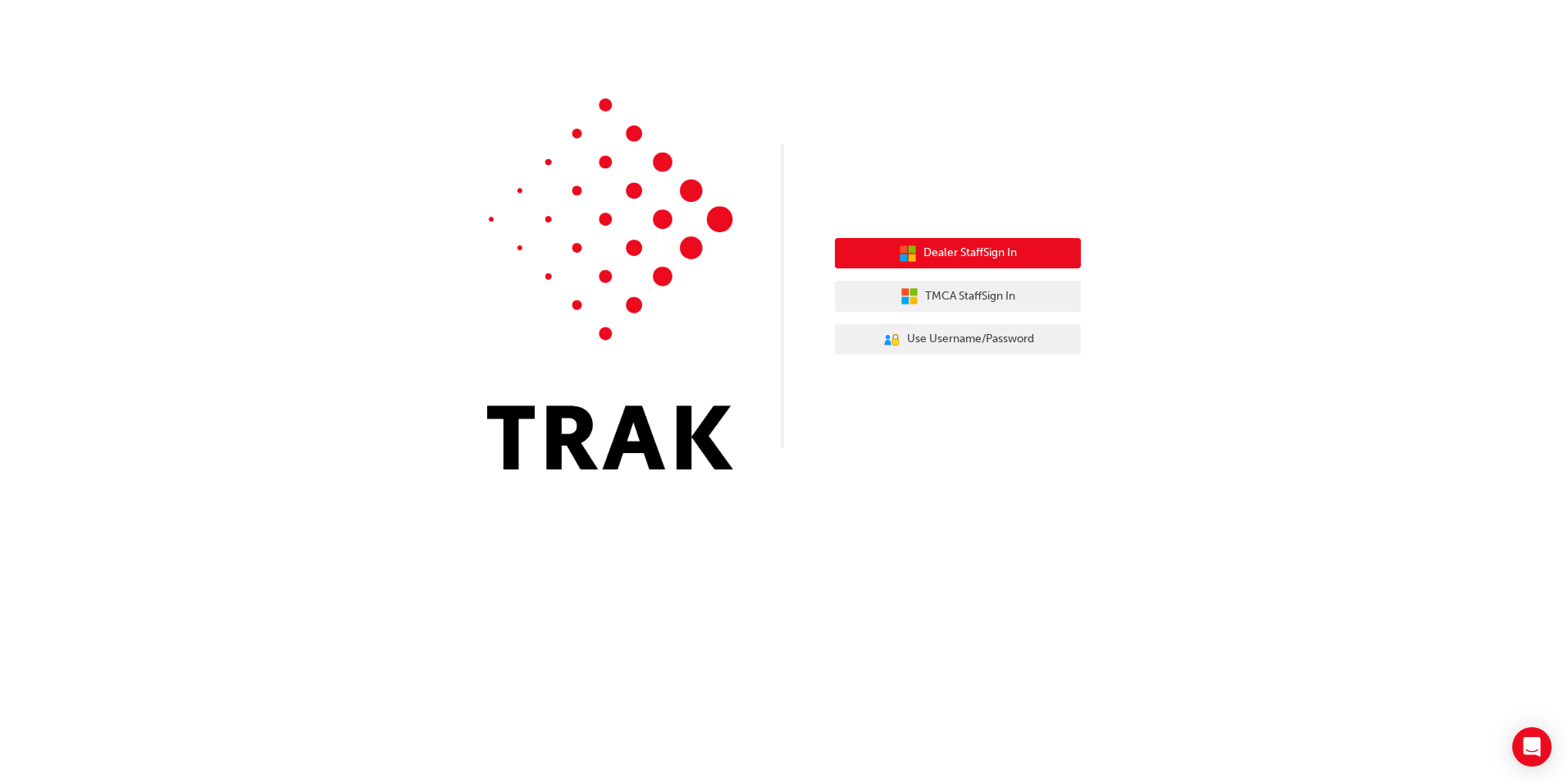
click at [988, 255] on span "Dealer Staff Sign In" at bounding box center [970, 253] width 93 height 19
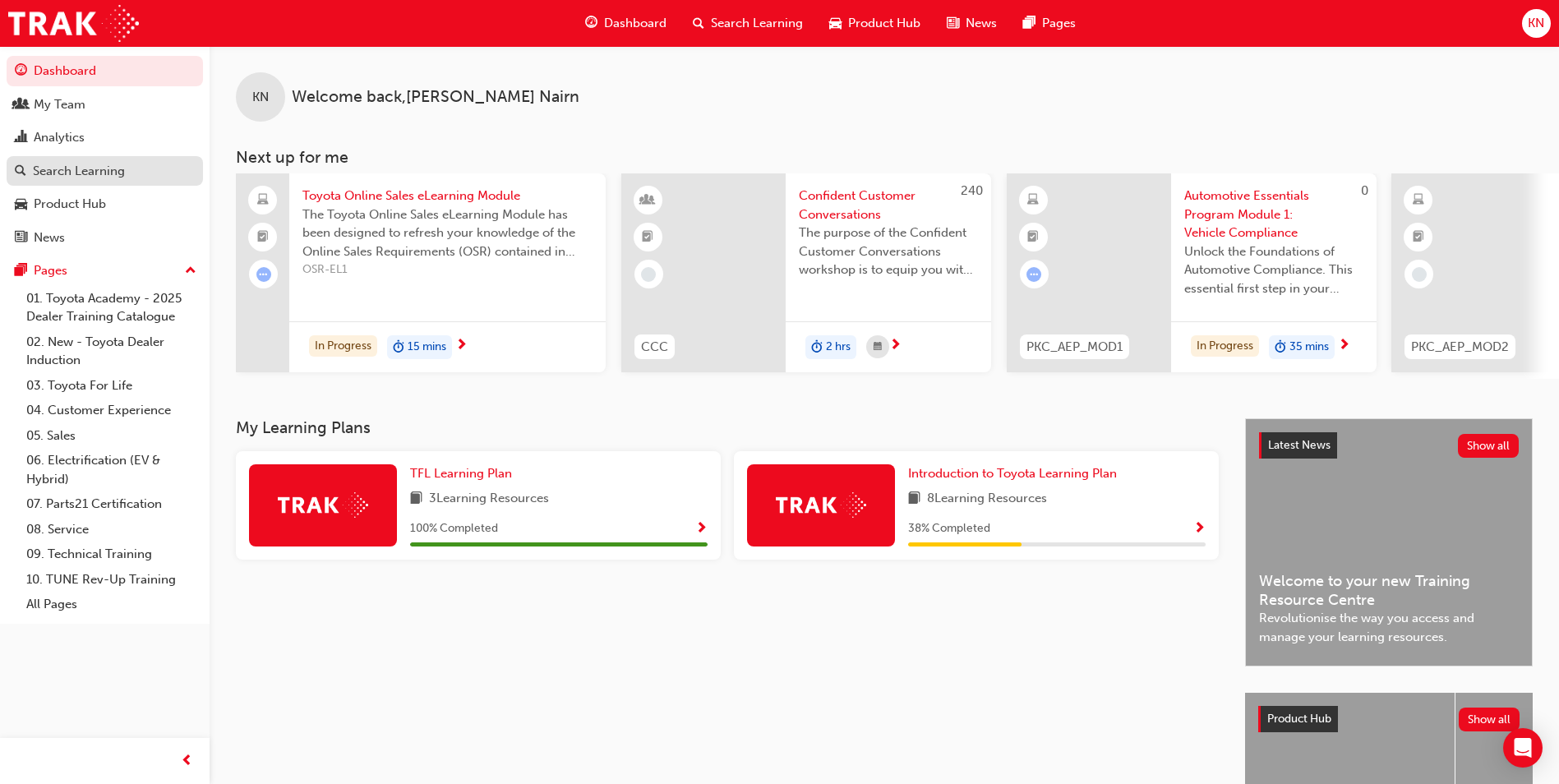
click at [90, 168] on div "Search Learning" at bounding box center [78, 171] width 92 height 19
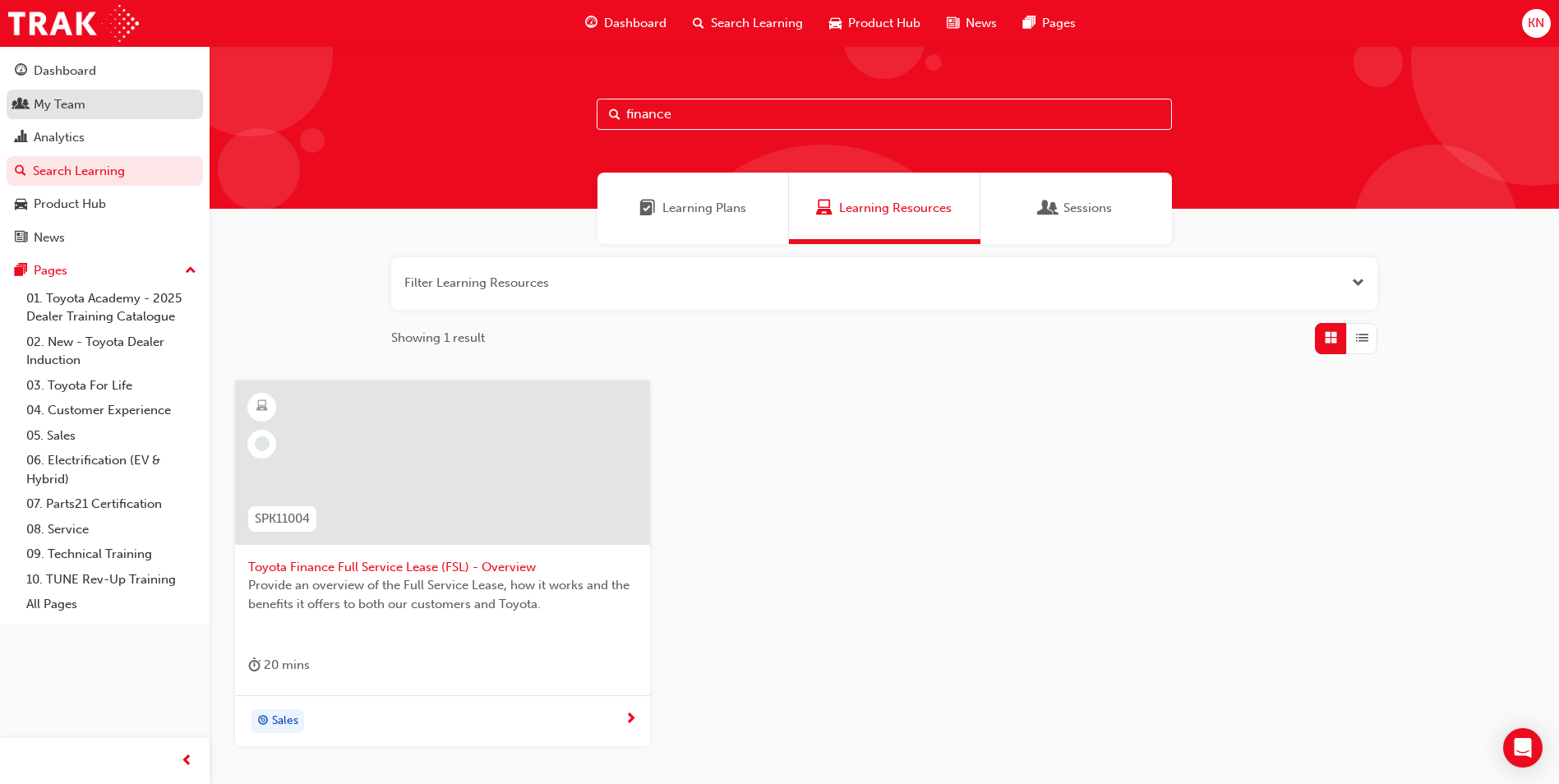
click at [120, 117] on link "My Team" at bounding box center [105, 105] width 196 height 30
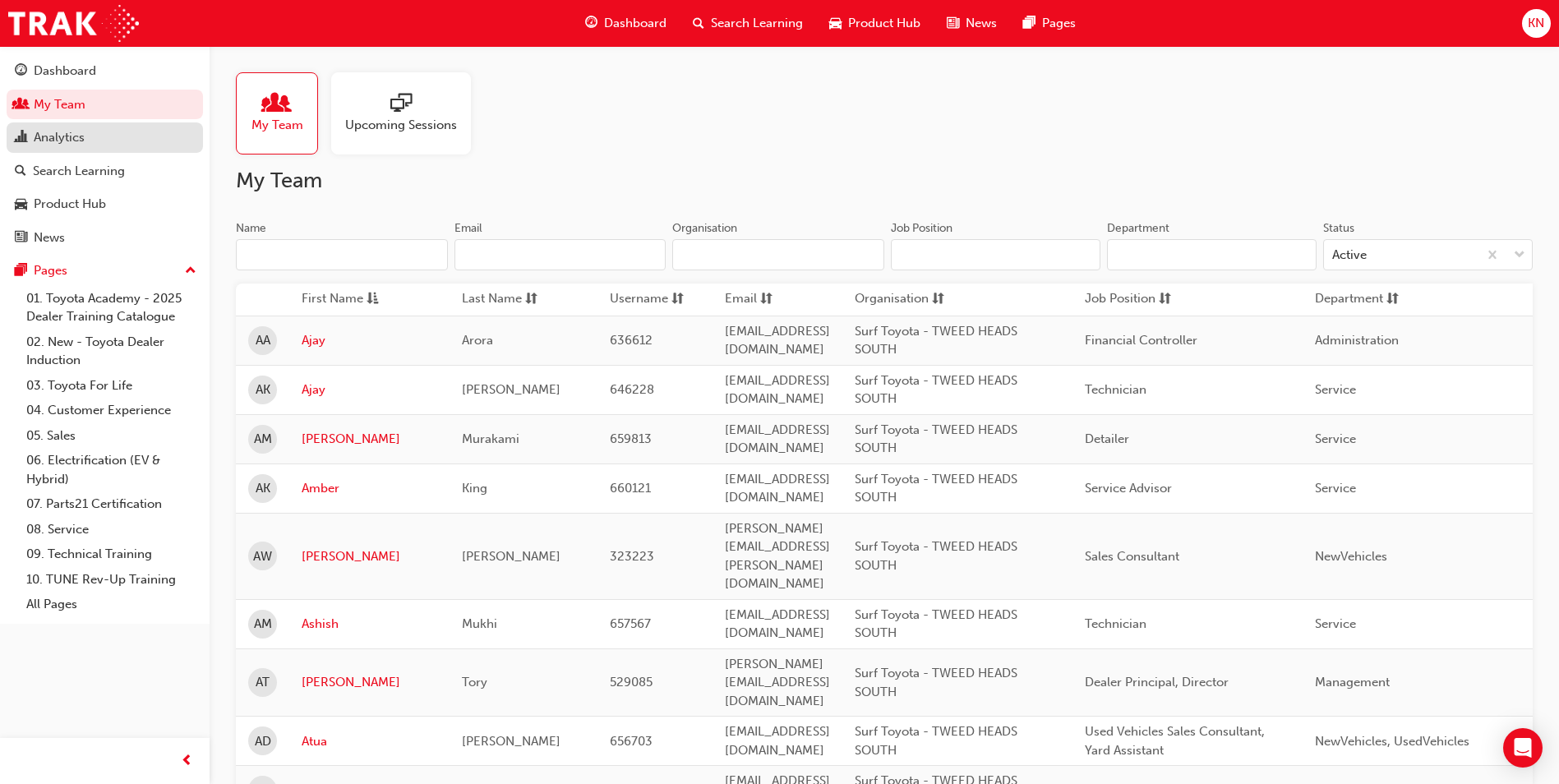
click at [99, 145] on div "Analytics" at bounding box center [105, 137] width 180 height 20
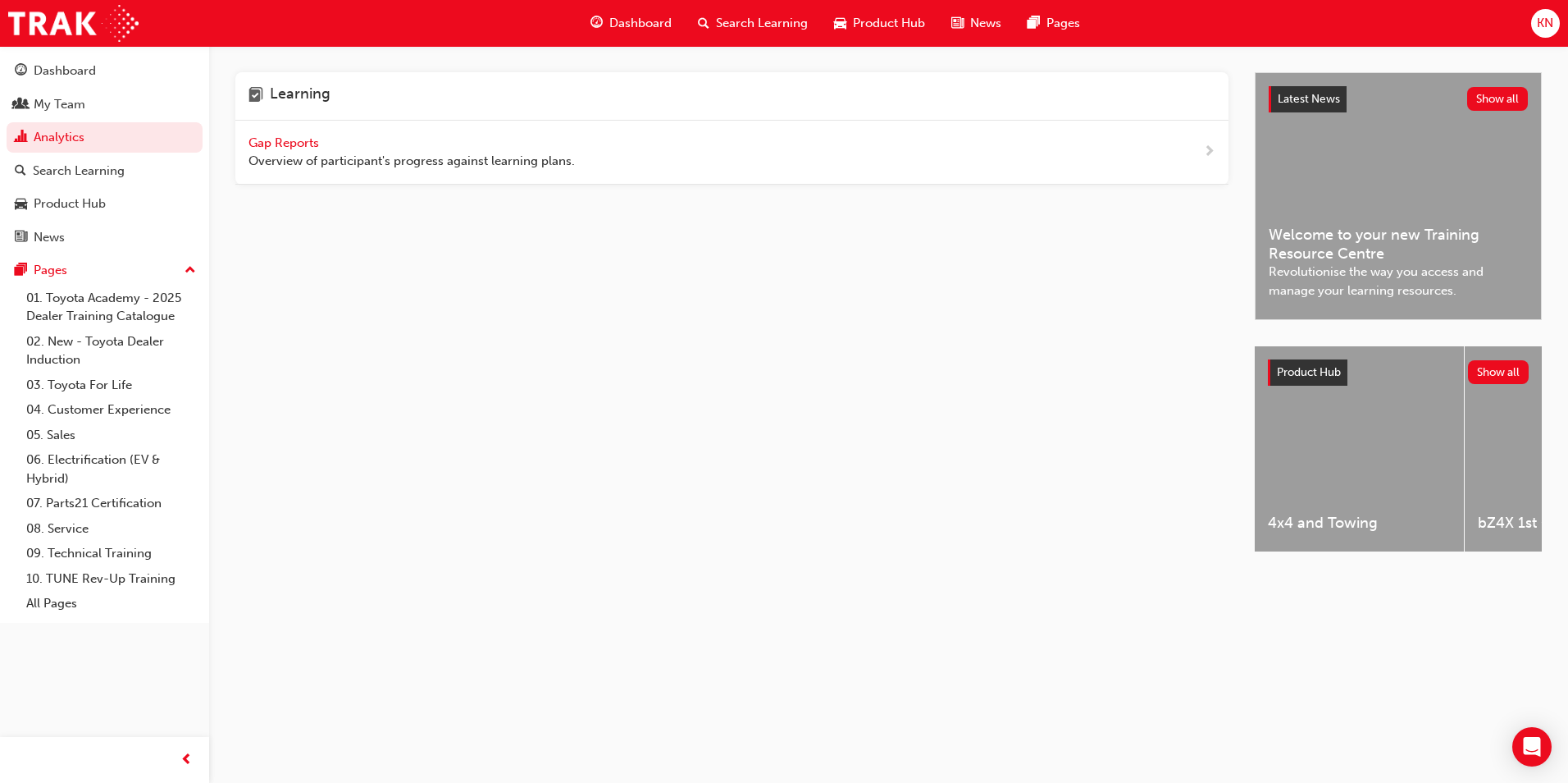
click at [484, 161] on span "Overview of participant's progress against learning plans." at bounding box center [412, 161] width 327 height 19
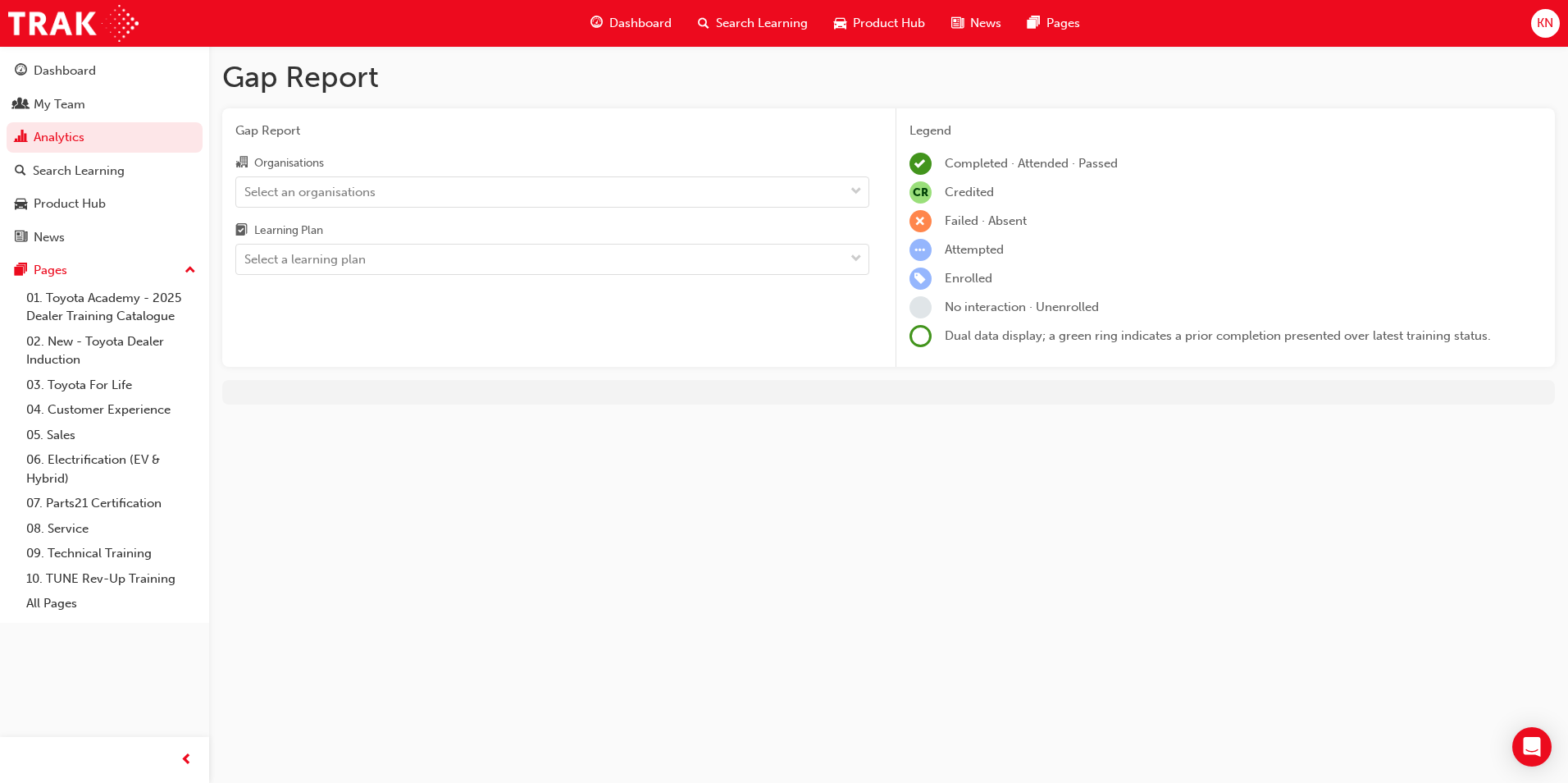
click at [621, 210] on div "Organisations Select an organisations Learning Plan Select a learning plan" at bounding box center [552, 213] width 634 height 122
click at [618, 194] on div "Select an organisations" at bounding box center [540, 192] width 608 height 29
click at [246, 194] on input "Organisations Select an organisations" at bounding box center [245, 190] width 2 height 14
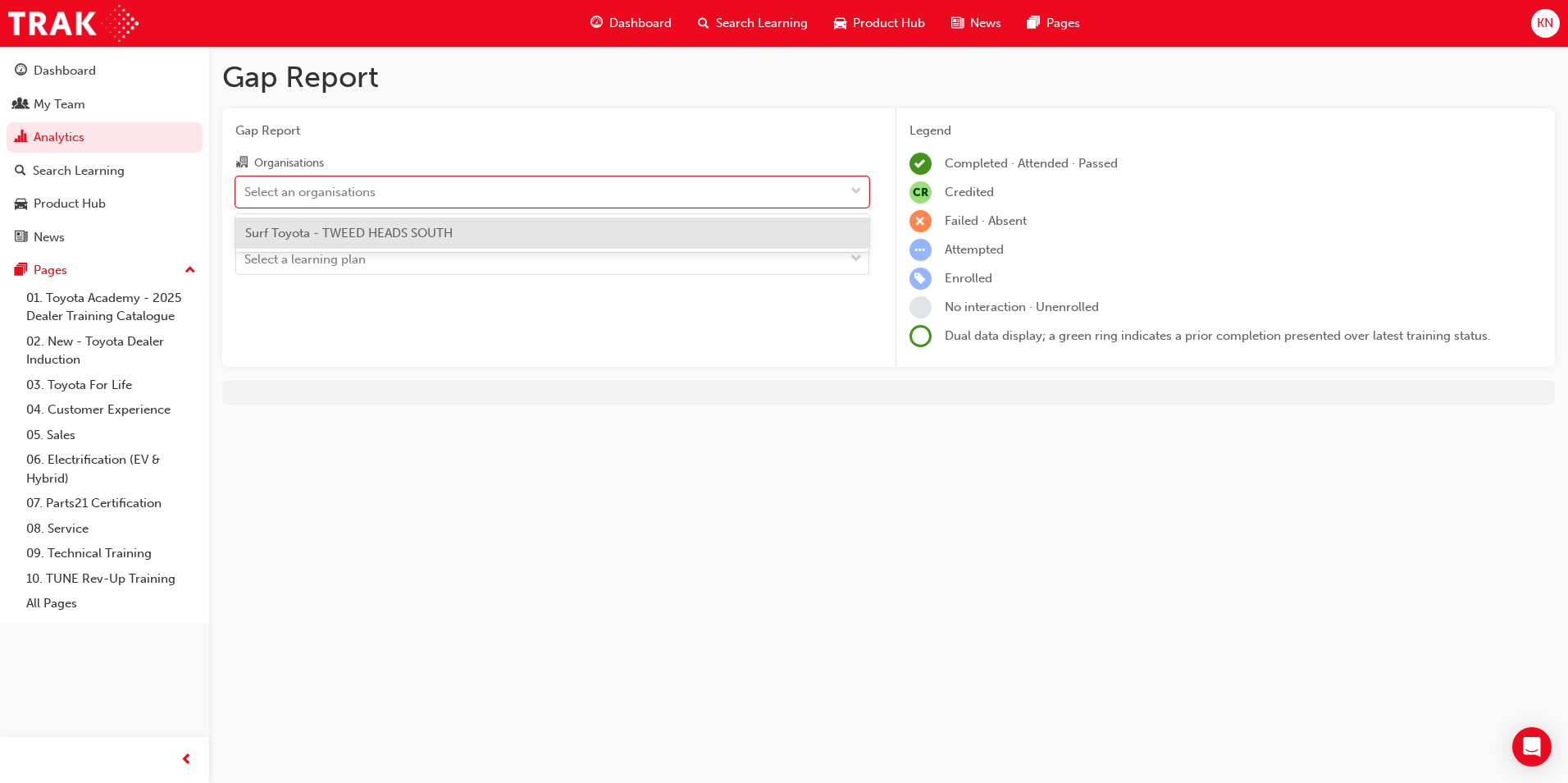
click at [521, 243] on div "Surf Toyota - TWEED HEADS SOUTH" at bounding box center [552, 233] width 634 height 32
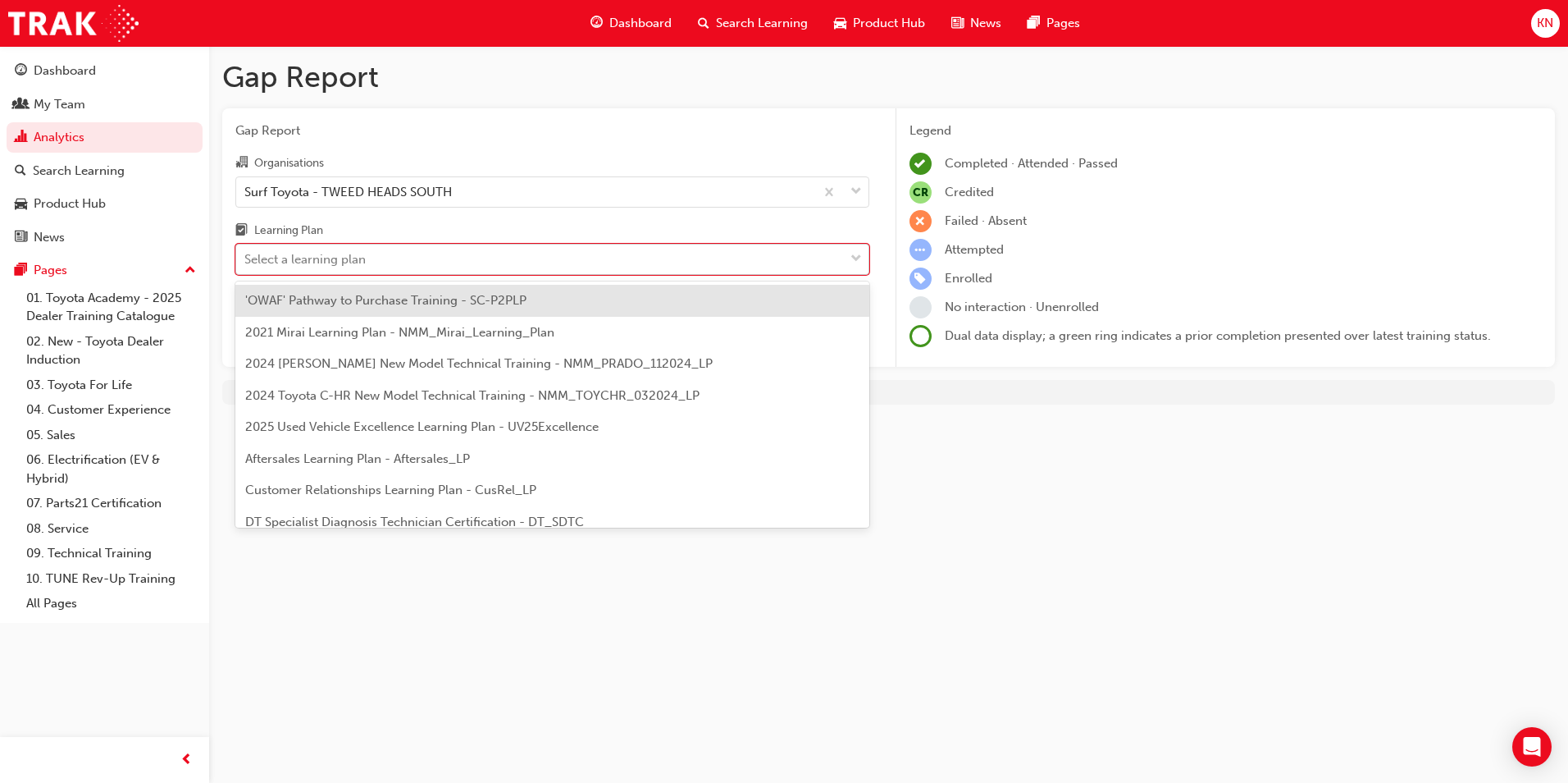
click at [494, 262] on div "Select a learning plan" at bounding box center [540, 259] width 608 height 29
click at [246, 262] on input "Learning Plan option 'OWAF' Pathway to Purchase Training - SC-P2PLP focused, 1 …" at bounding box center [245, 258] width 2 height 14
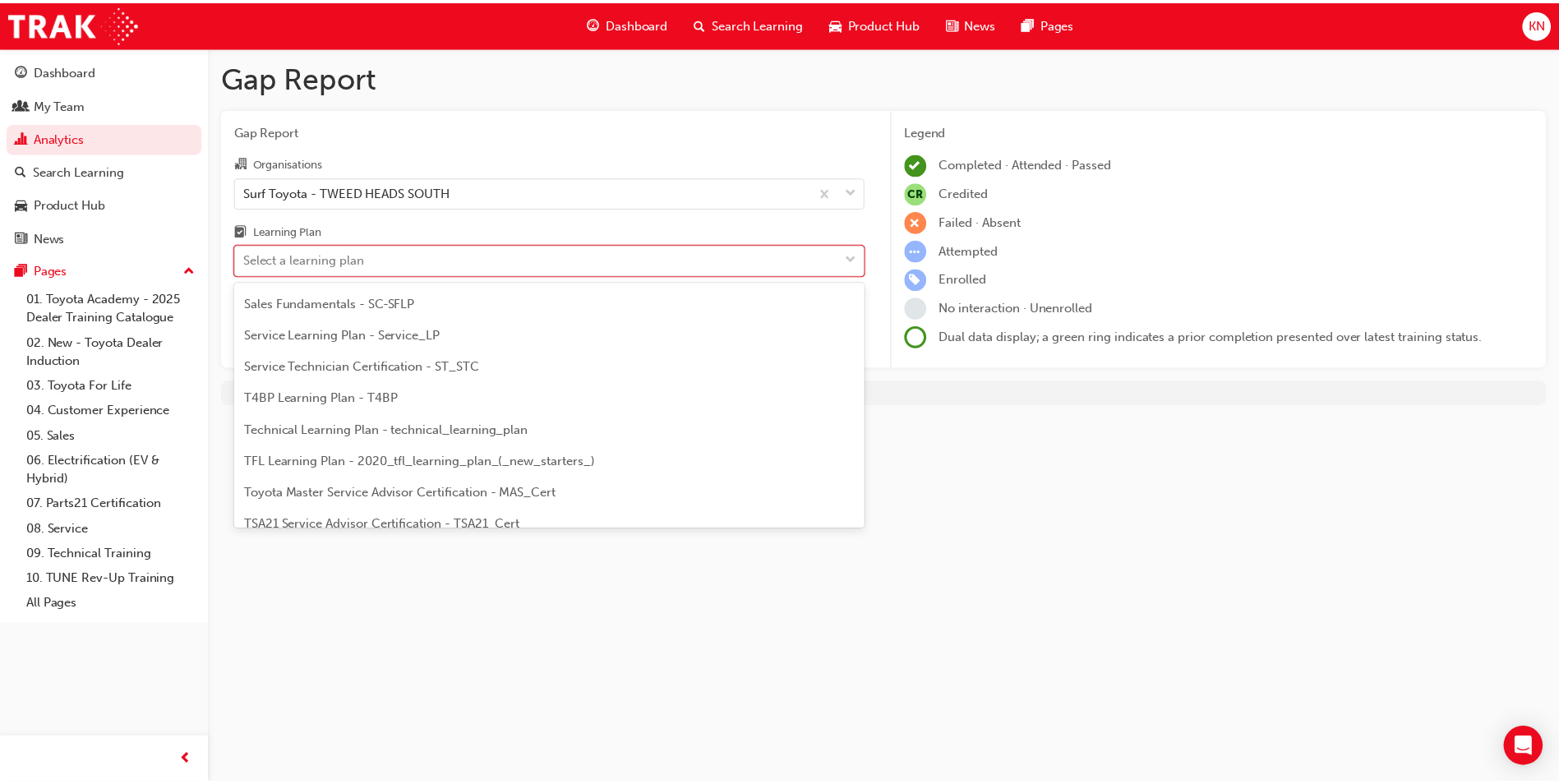
scroll to position [709, 0]
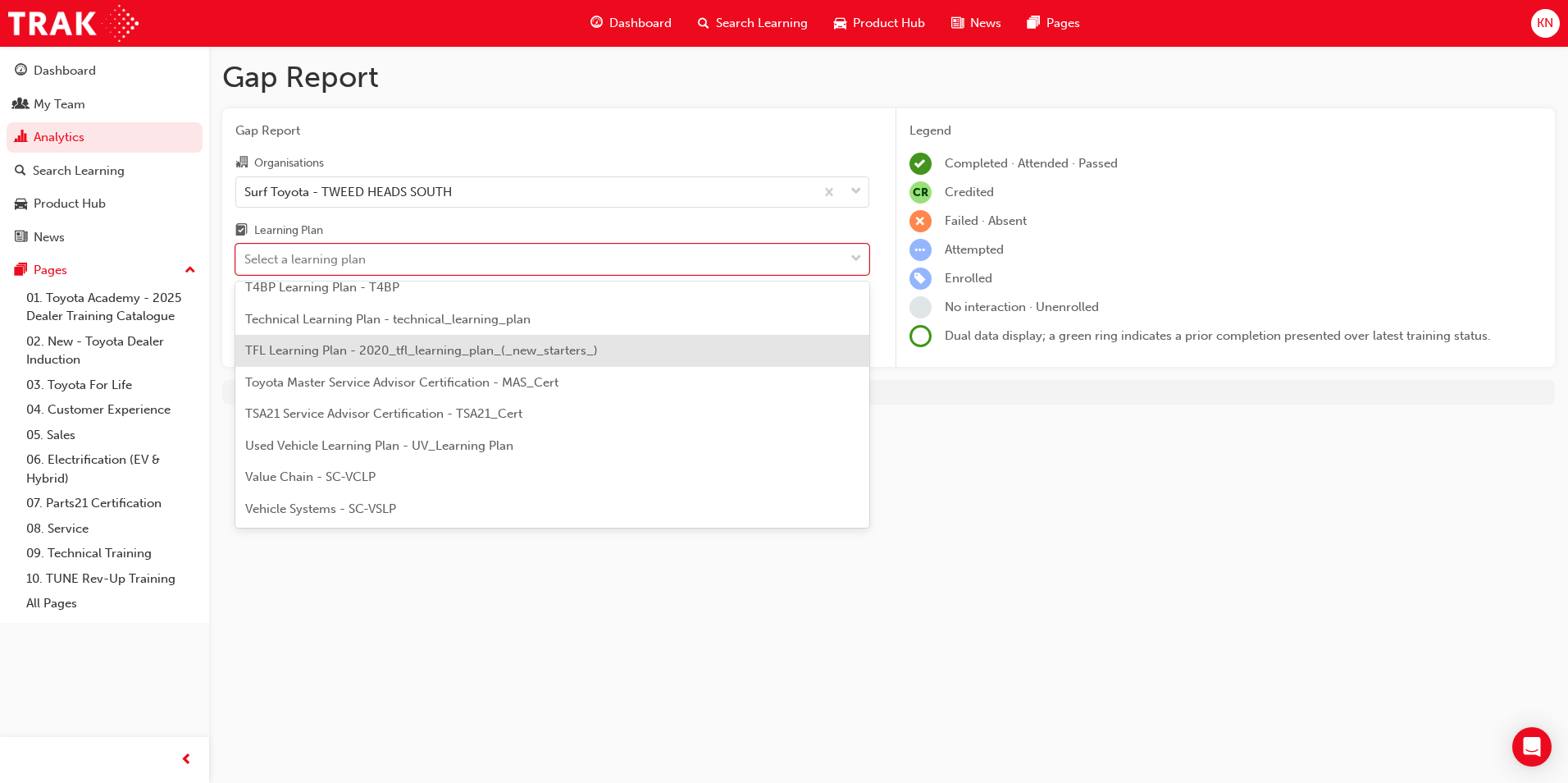
click at [479, 351] on span "TFL Learning Plan - 2020_tfl_learning_plan_(_new_starters_)" at bounding box center [421, 350] width 353 height 15
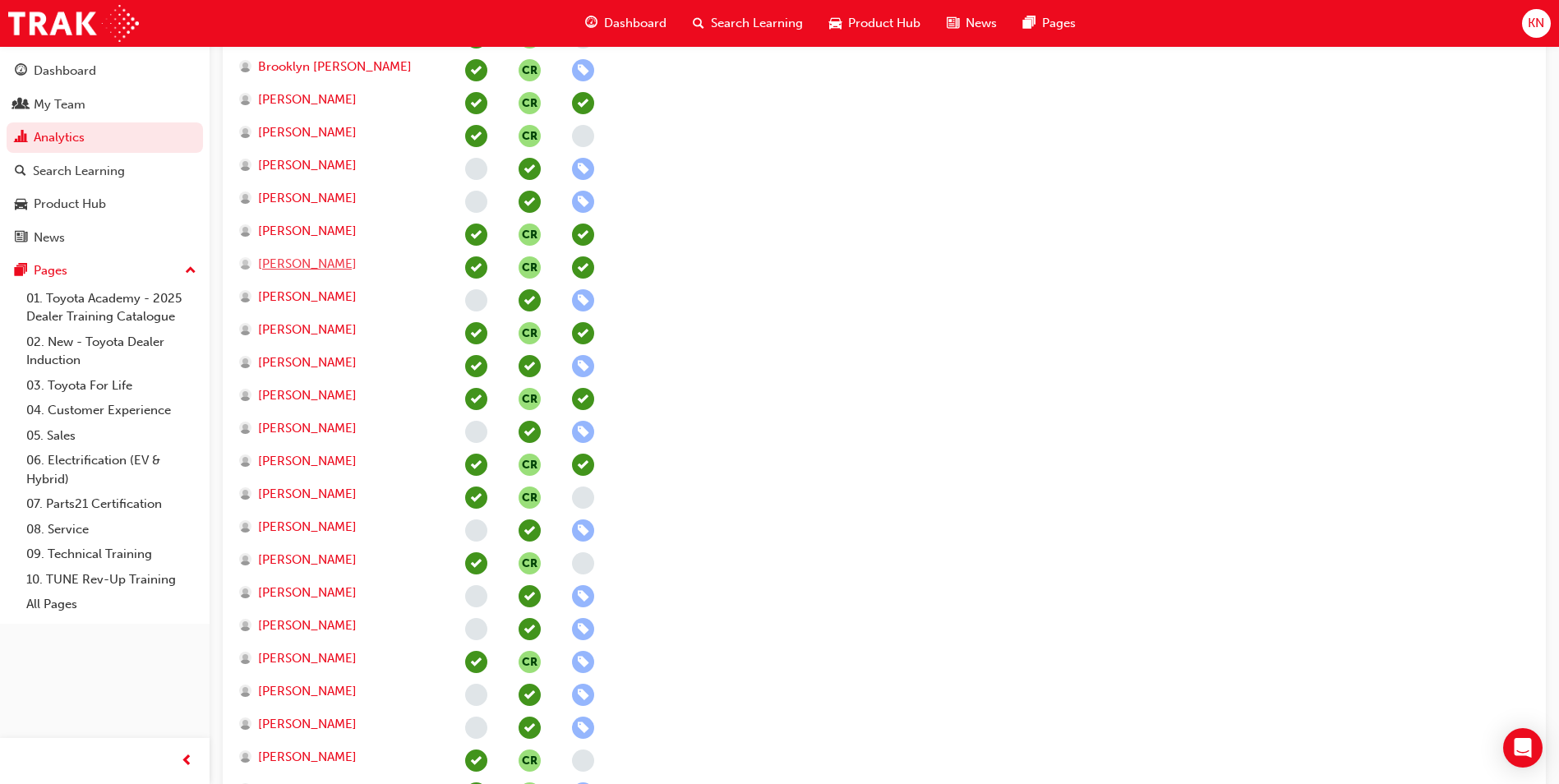
scroll to position [452, 0]
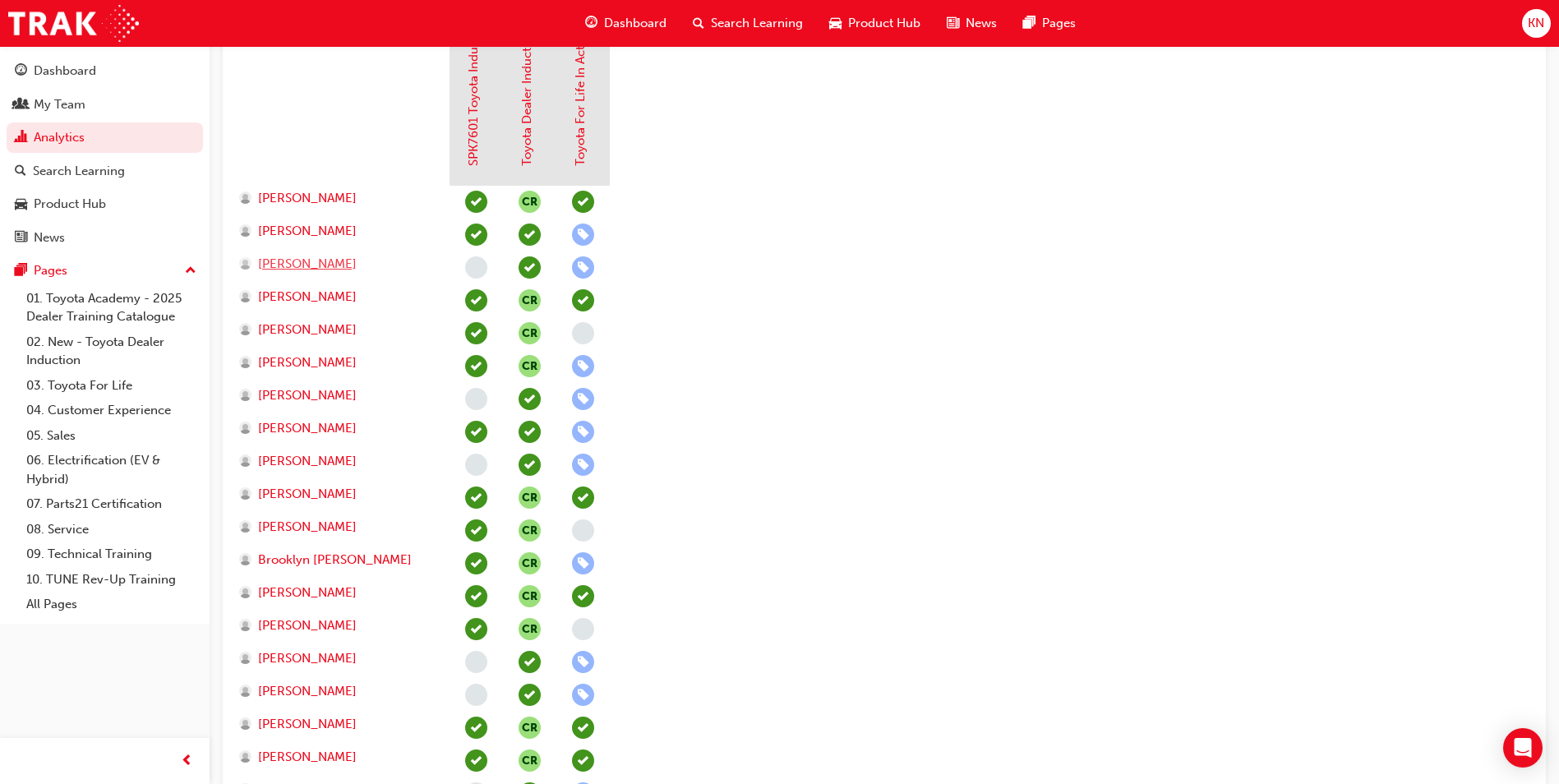
drag, startPoint x: 300, startPoint y: 264, endPoint x: 348, endPoint y: 266, distance: 48.0
click at [300, 264] on span "Amber King" at bounding box center [307, 264] width 99 height 19
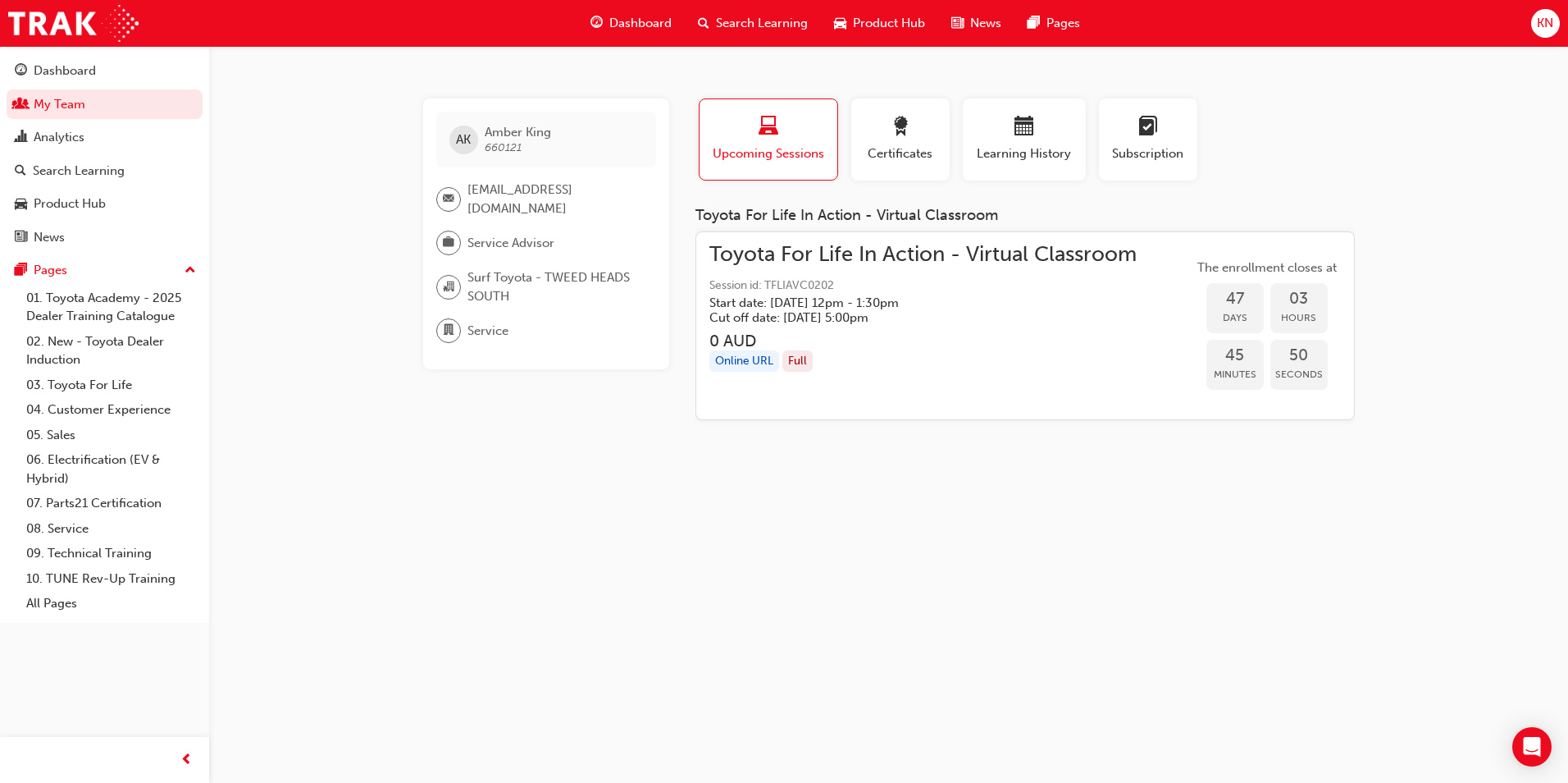
click at [942, 338] on h3 "0 AUD" at bounding box center [923, 341] width 428 height 19
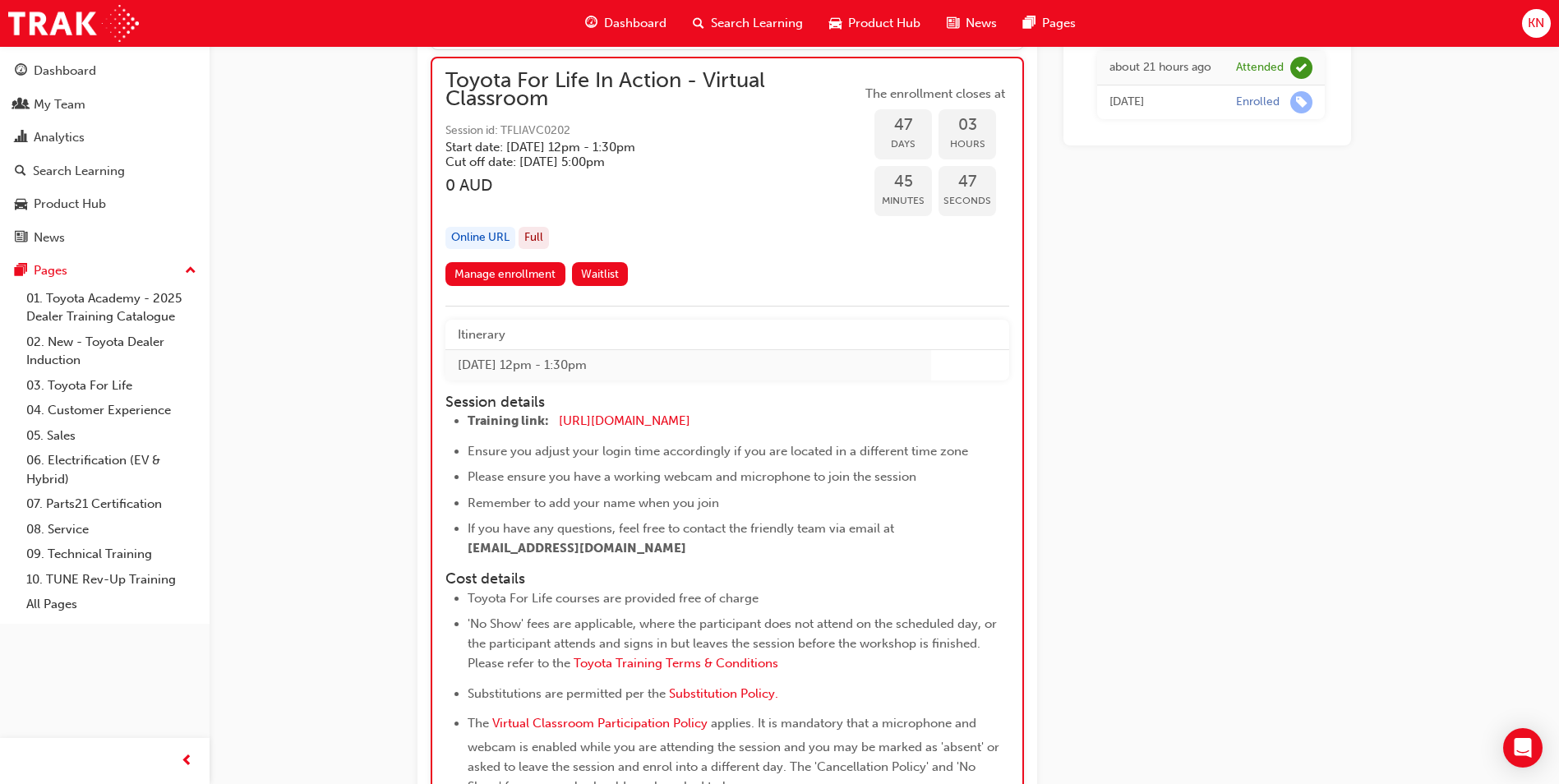
scroll to position [14532, 0]
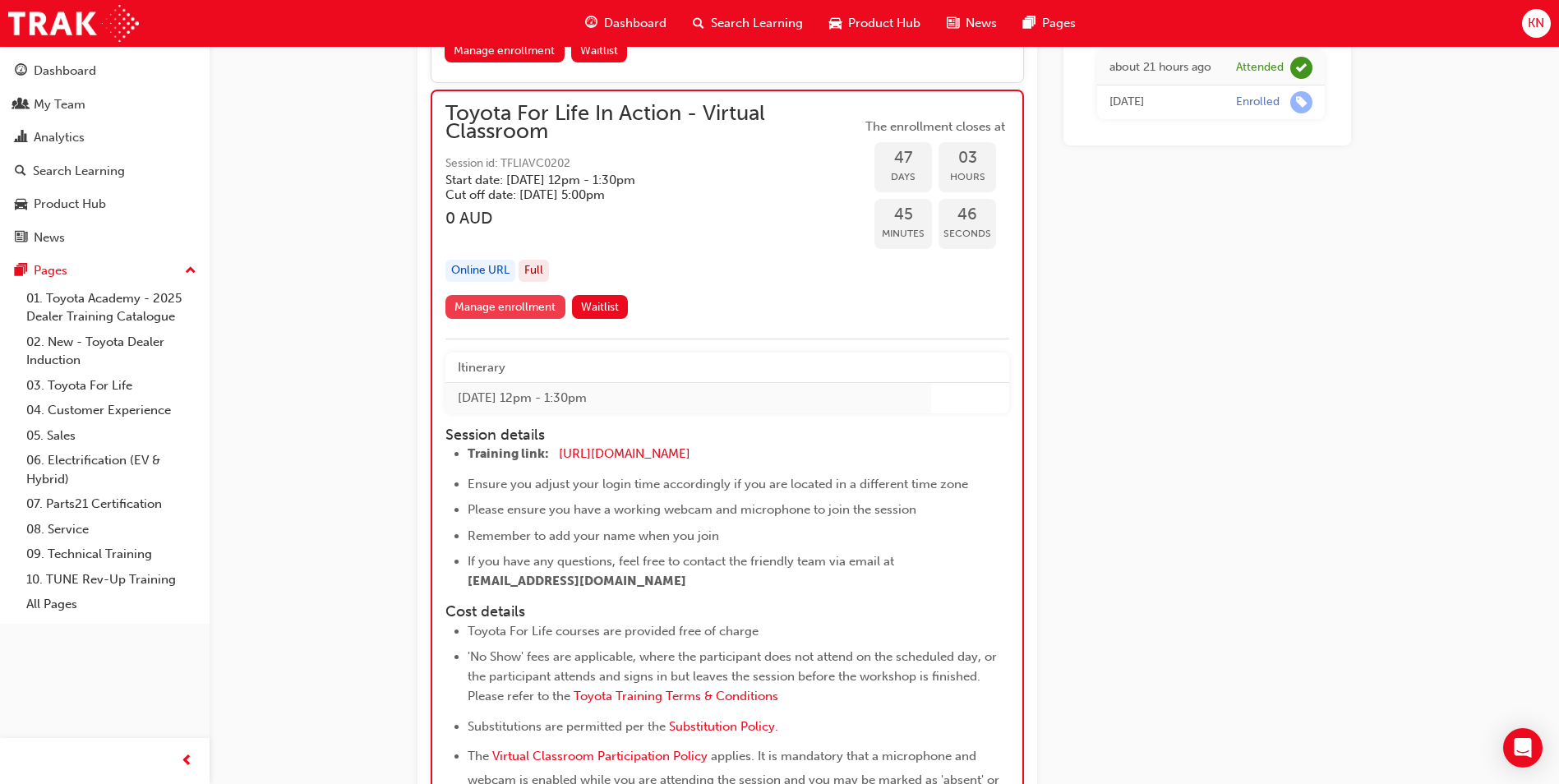
click at [513, 308] on link "Manage enrollment" at bounding box center [505, 307] width 120 height 24
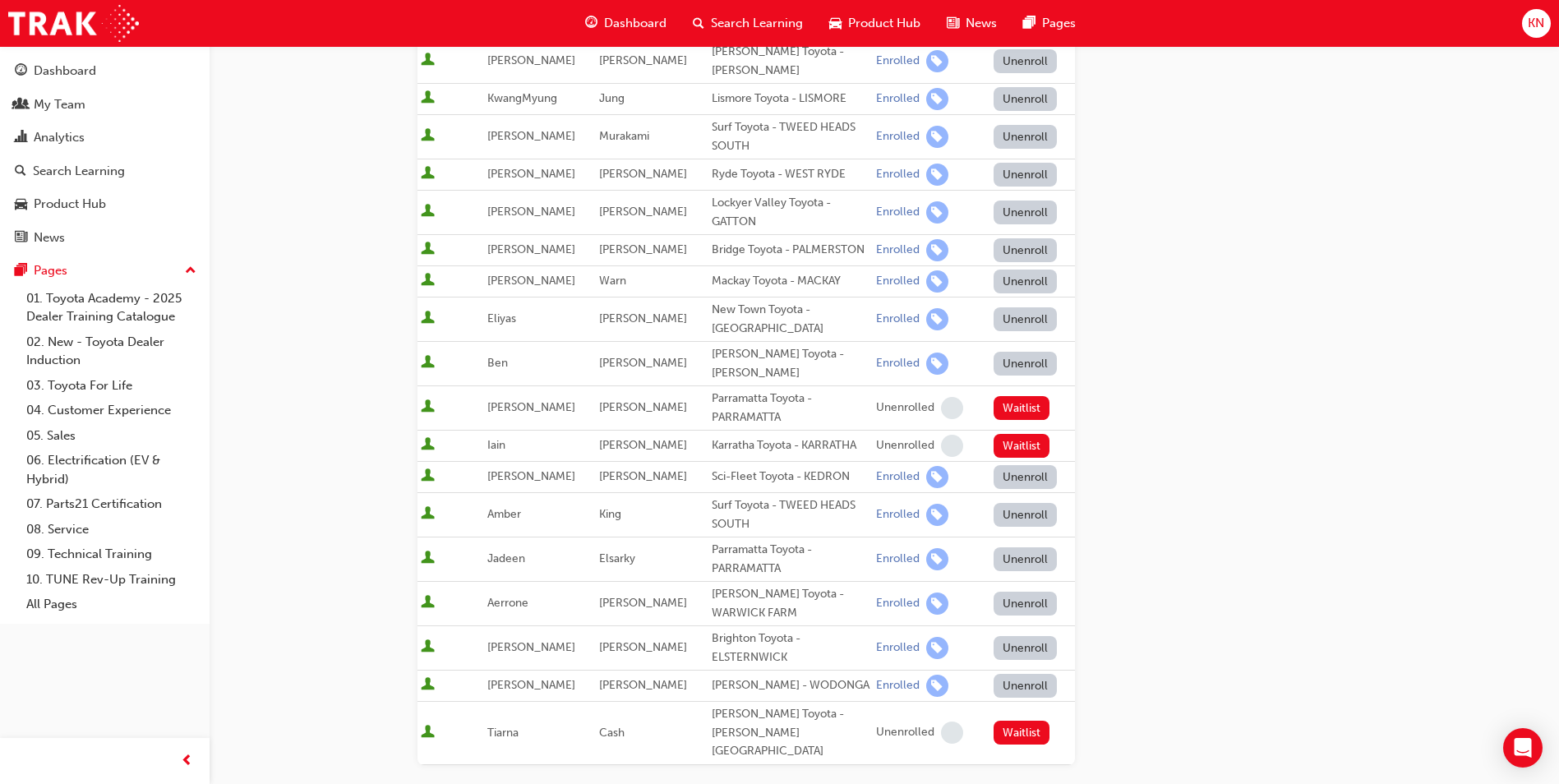
scroll to position [411, 0]
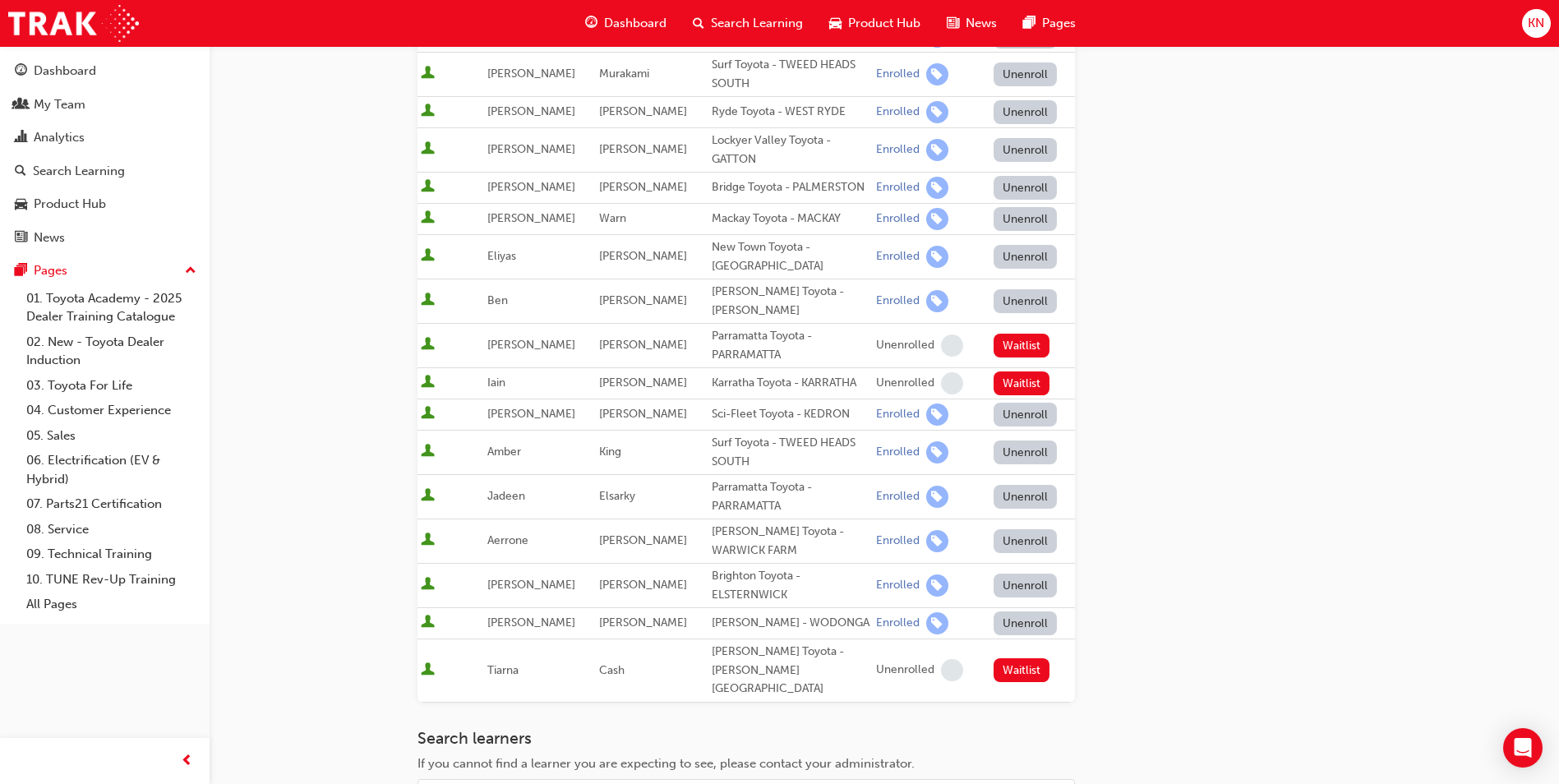
click at [1017, 454] on button "Unenroll" at bounding box center [1025, 452] width 64 height 24
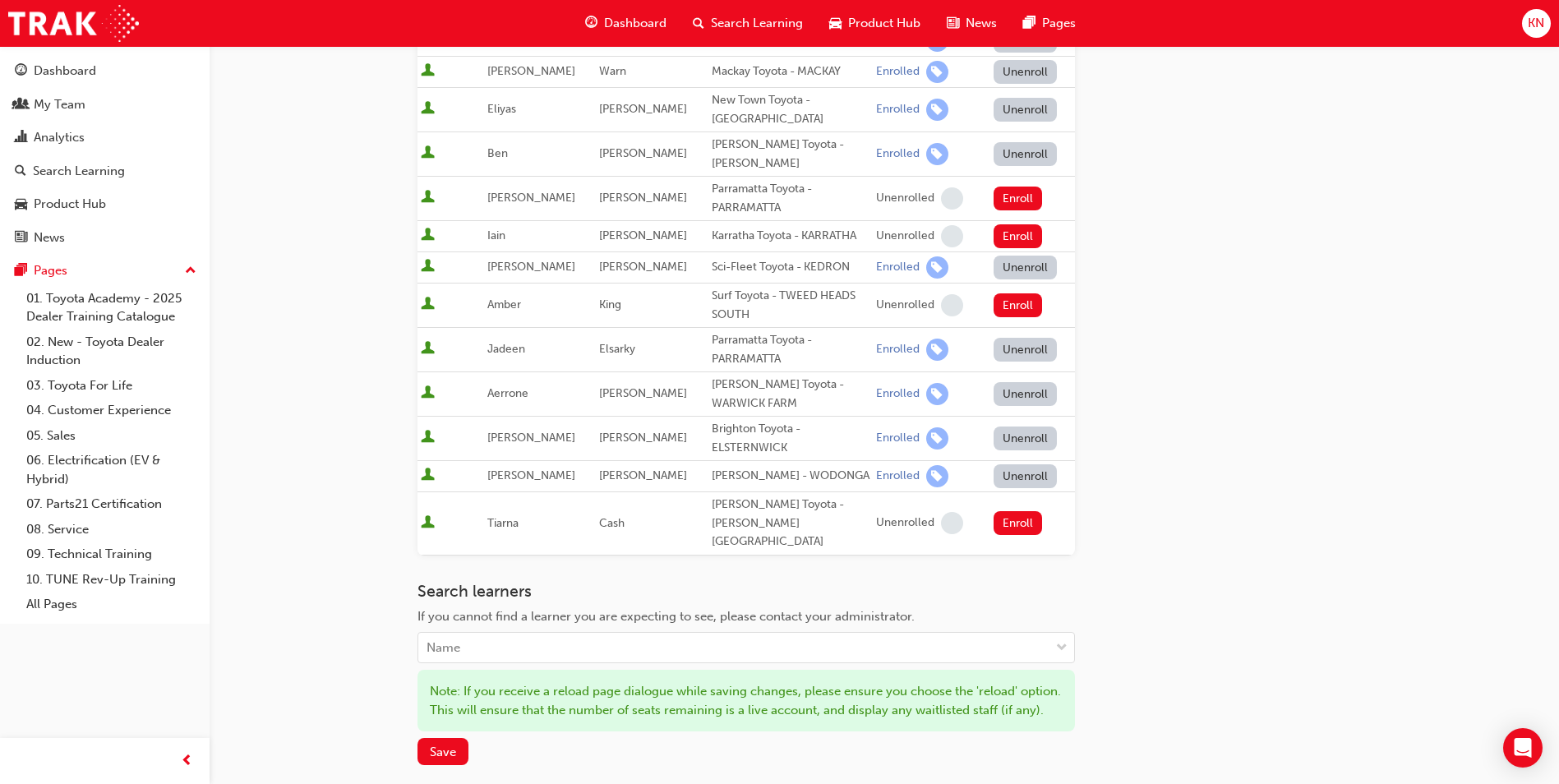
scroll to position [575, 0]
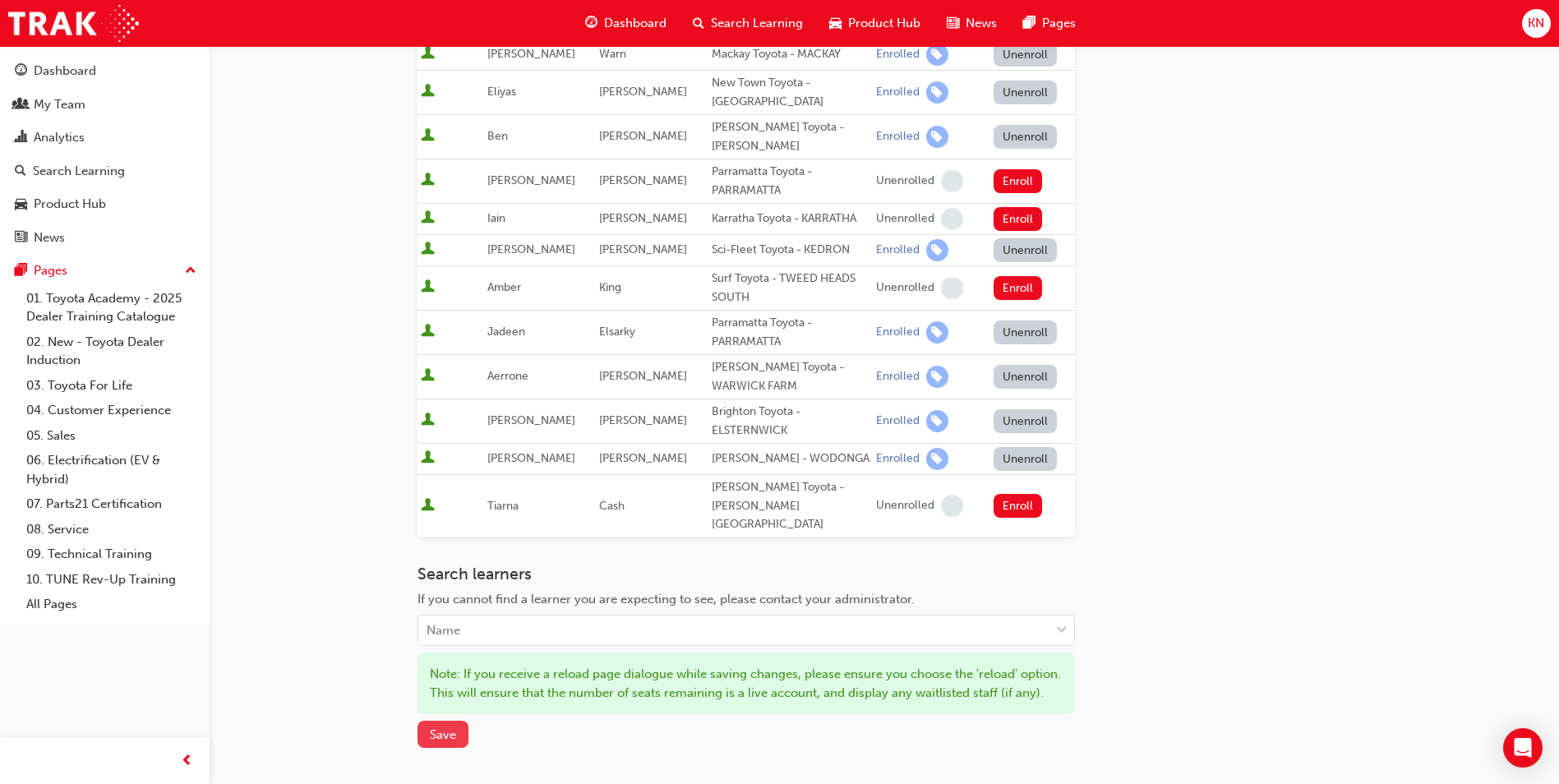
click at [438, 742] on button "Save" at bounding box center [443, 734] width 51 height 27
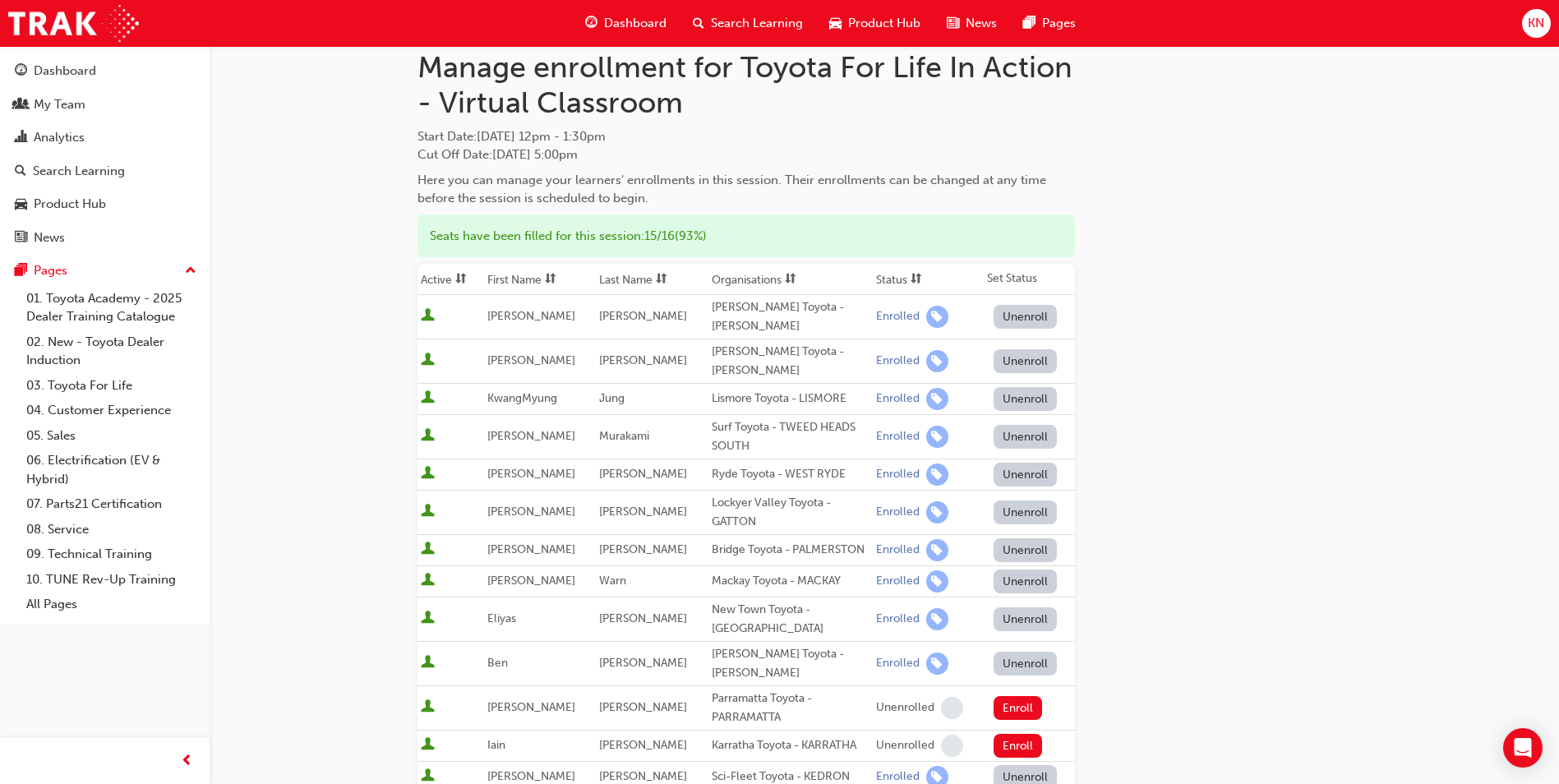
scroll to position [0, 0]
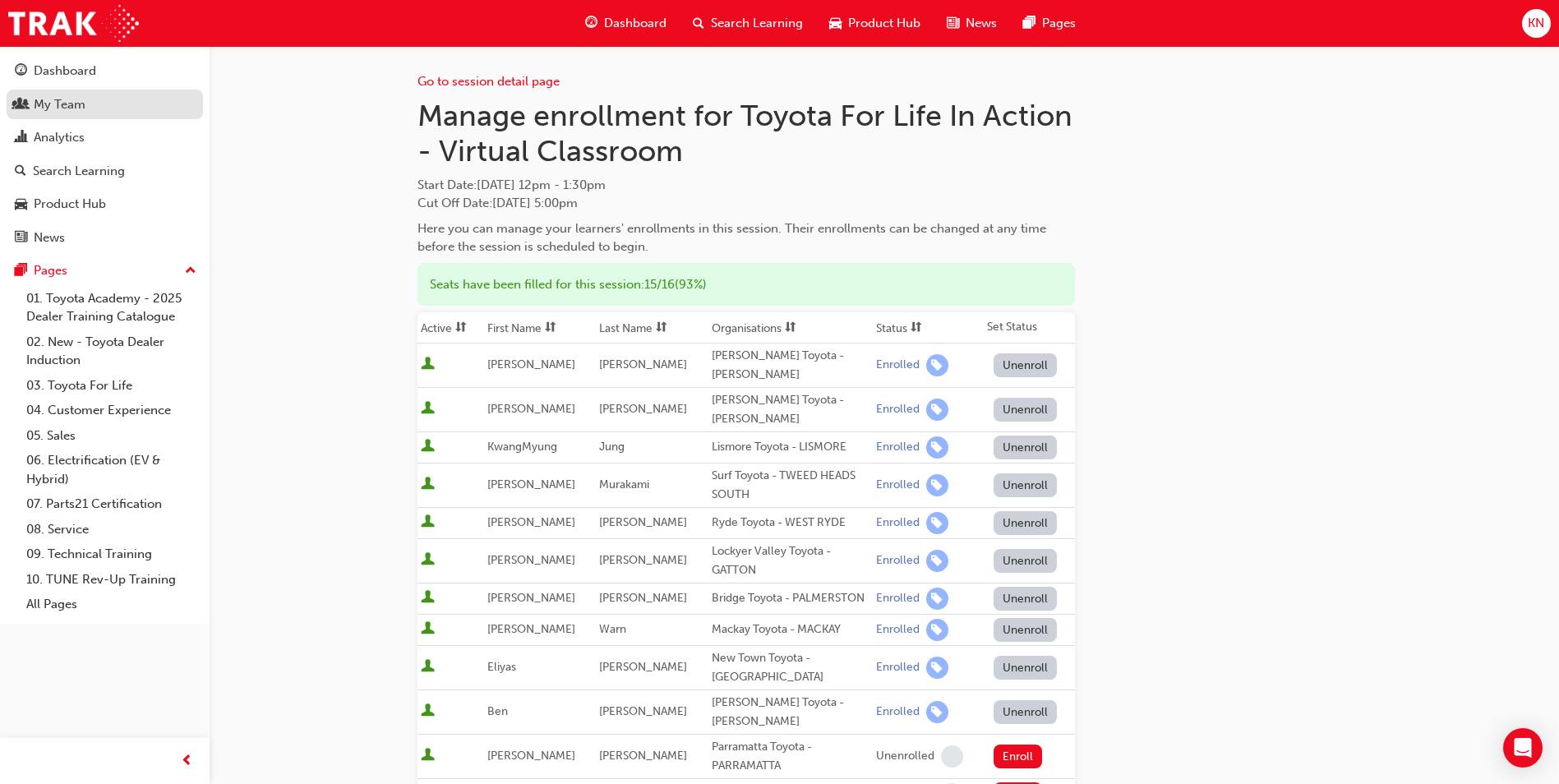
click at [86, 105] on div "My Team" at bounding box center [105, 105] width 180 height 20
